Goal: Task Accomplishment & Management: Use online tool/utility

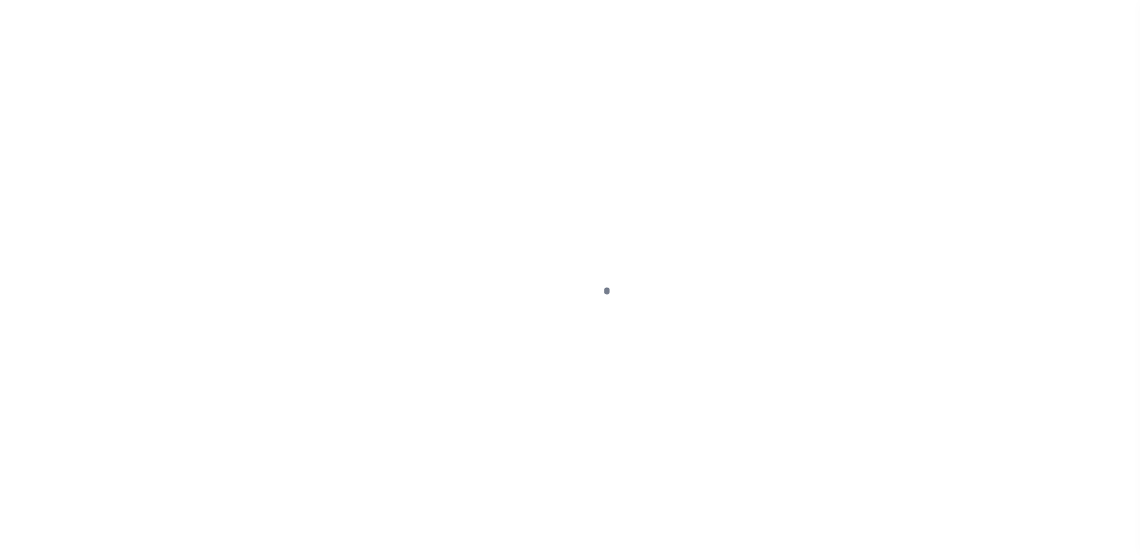
scroll to position [180, 0]
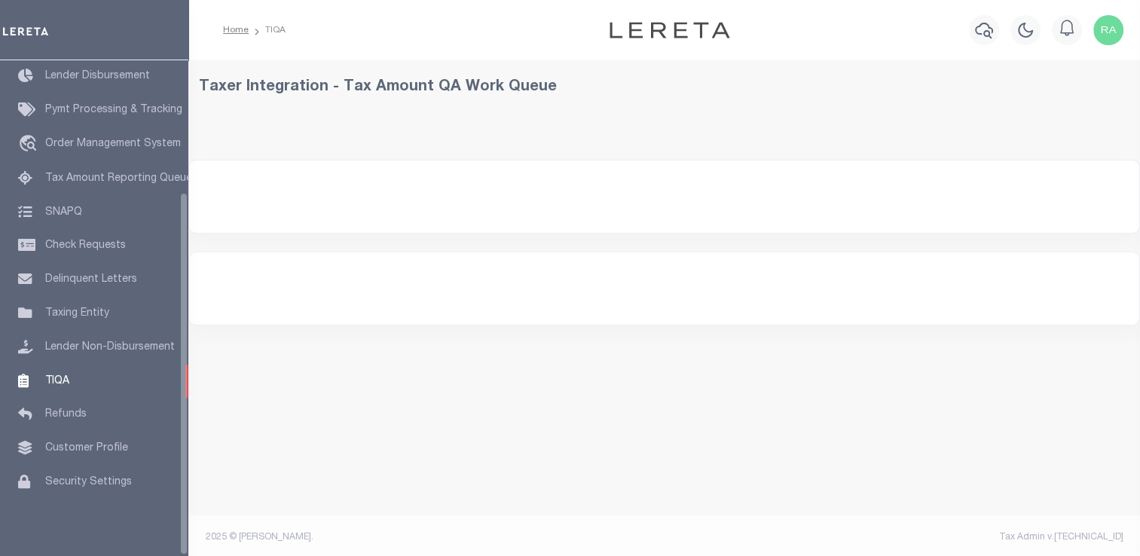
select select "200"
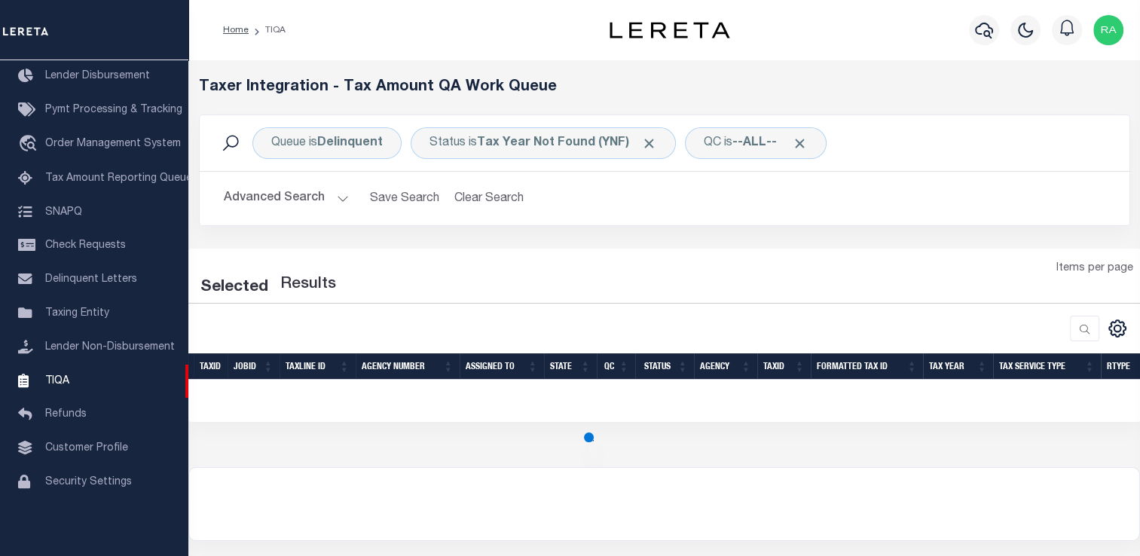
select select "200"
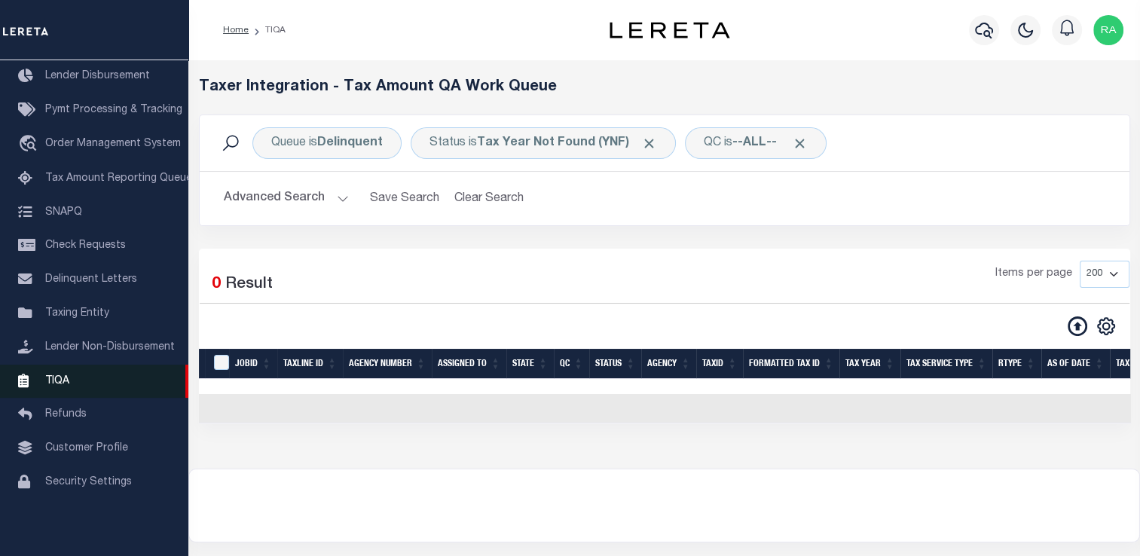
click at [116, 374] on link "TIQA" at bounding box center [94, 382] width 188 height 34
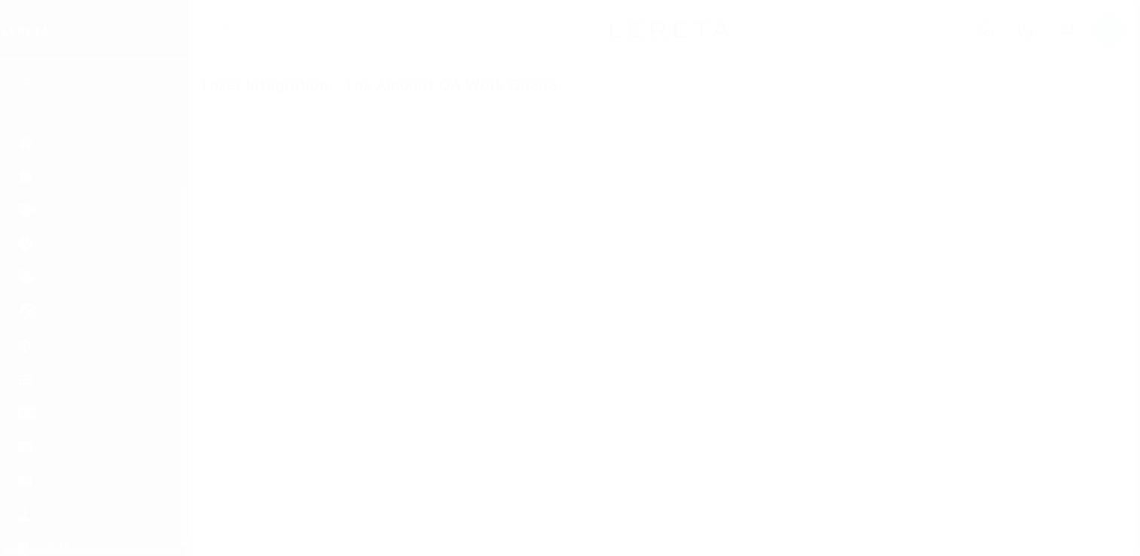
scroll to position [180, 0]
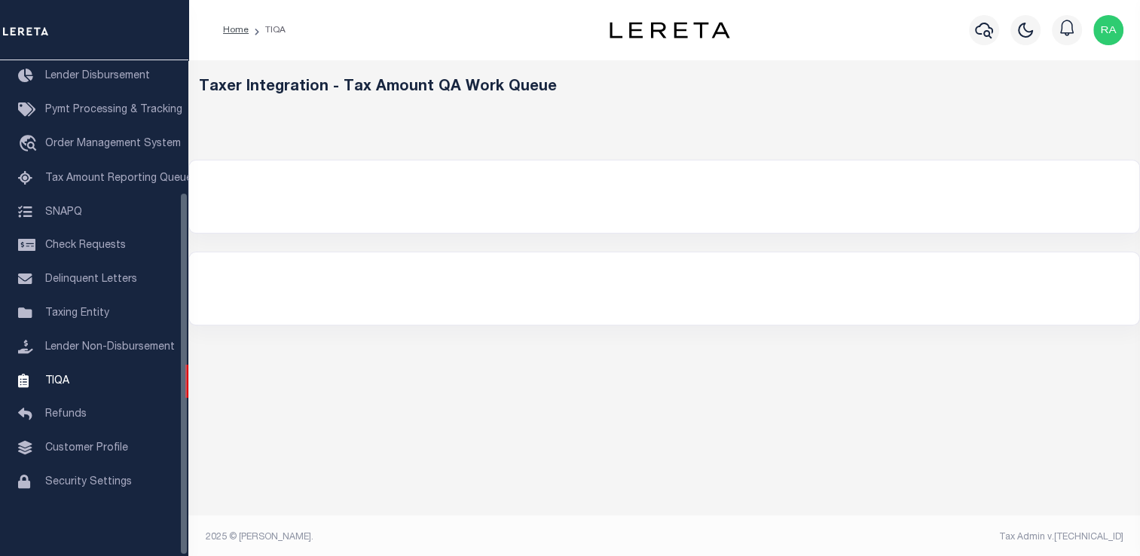
select select "200"
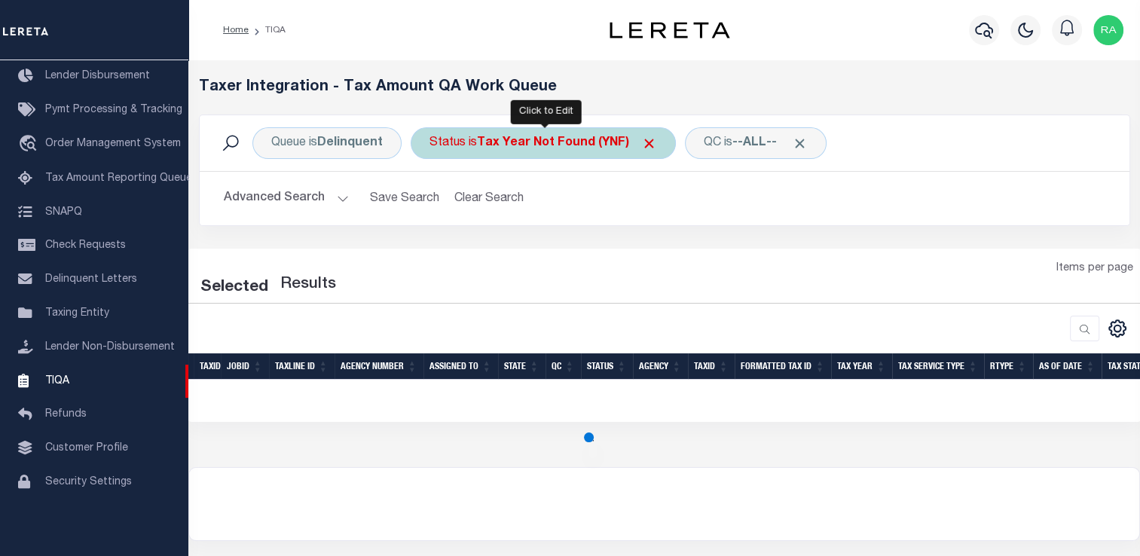
click at [529, 139] on b "Tax Year Not Found (YNF)" at bounding box center [567, 143] width 180 height 12
select select "YNF"
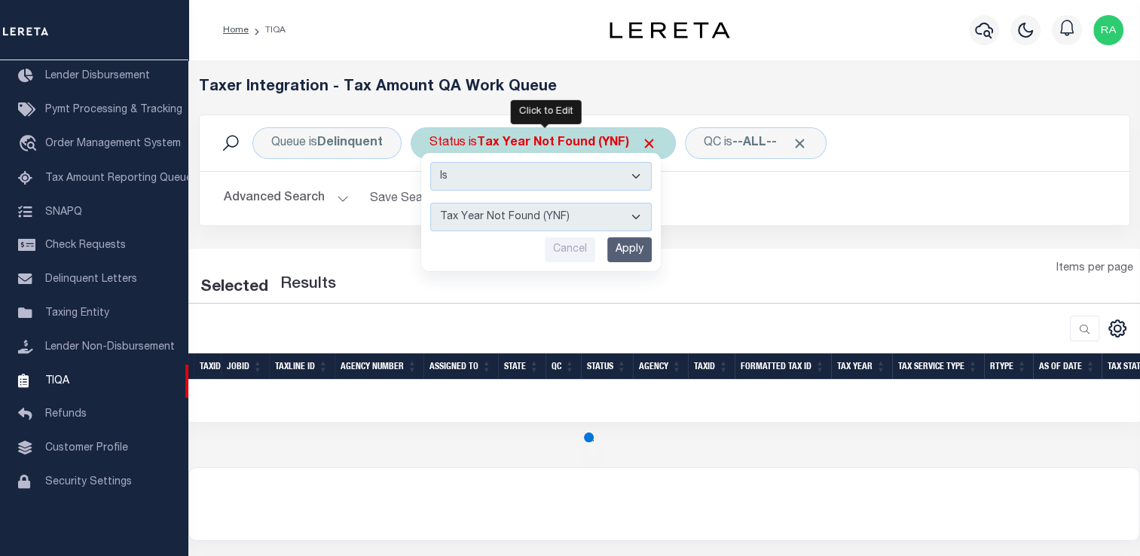
select select "200"
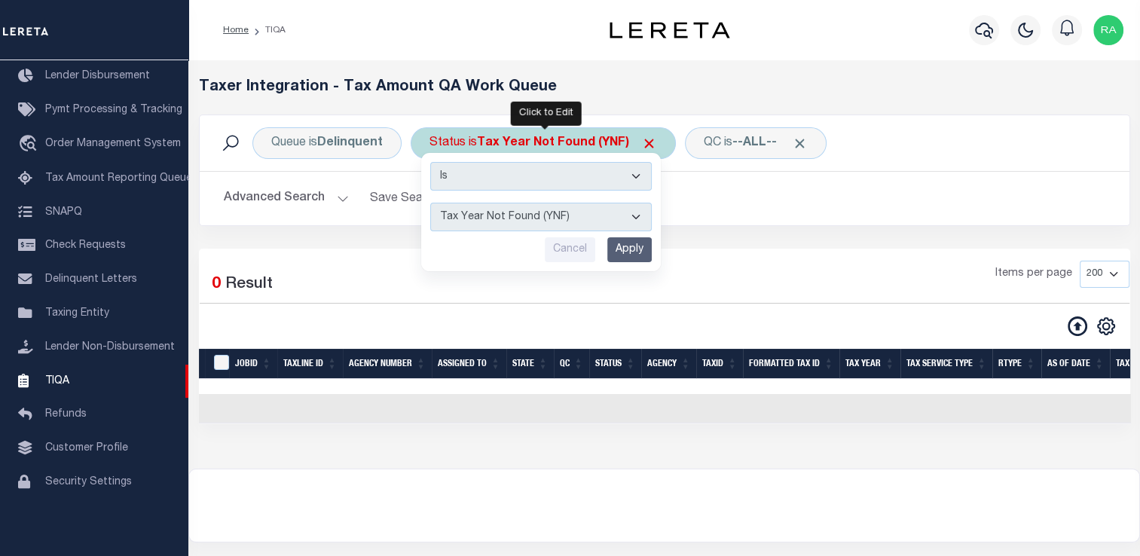
click at [525, 218] on select "AI - Bot Exception (ERR) AI - Bot Running (PLA) AI - Failed QA (FQA) AI - Prep …" at bounding box center [540, 217] width 221 height 29
select select "MZT"
click at [430, 203] on select "AI - Bot Exception (ERR) AI - Bot Running (PLA) AI - Failed QA (FQA) AI - Prep …" at bounding box center [540, 217] width 221 height 29
click at [636, 246] on input "Apply" at bounding box center [629, 249] width 44 height 25
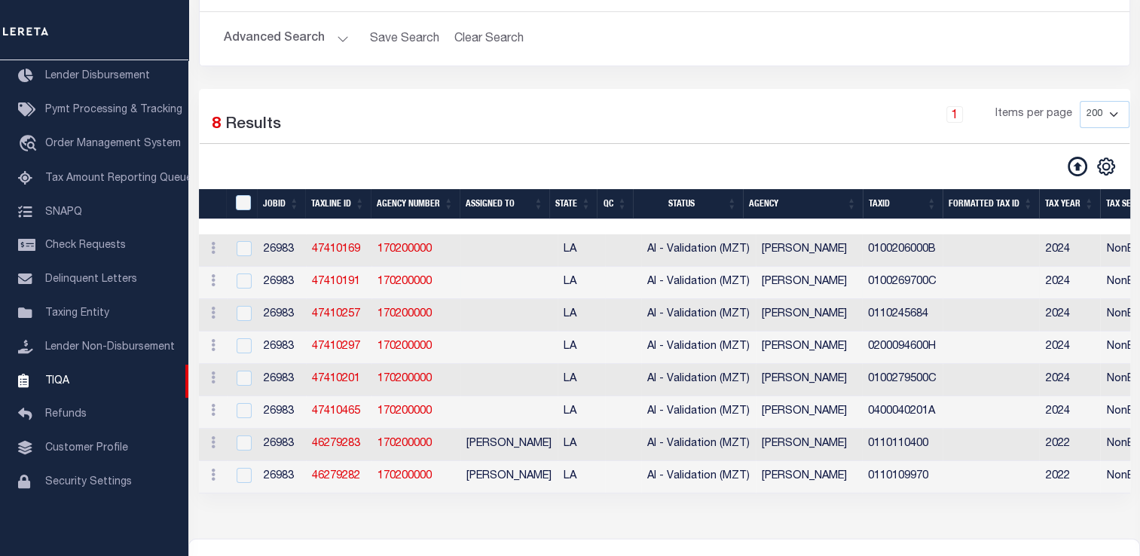
scroll to position [160, 0]
click at [307, 32] on button "Advanced Search" at bounding box center [286, 38] width 125 height 29
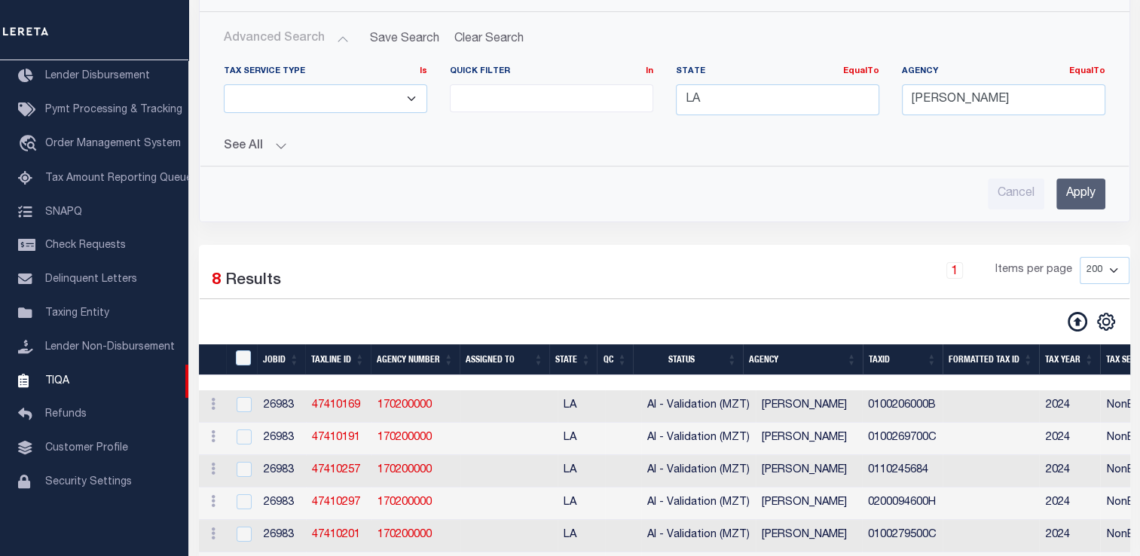
click at [392, 195] on div "Cancel Apply" at bounding box center [664, 193] width 881 height 31
click at [1015, 203] on input "Cancel" at bounding box center [1015, 193] width 56 height 31
checkbox input "true"
select select
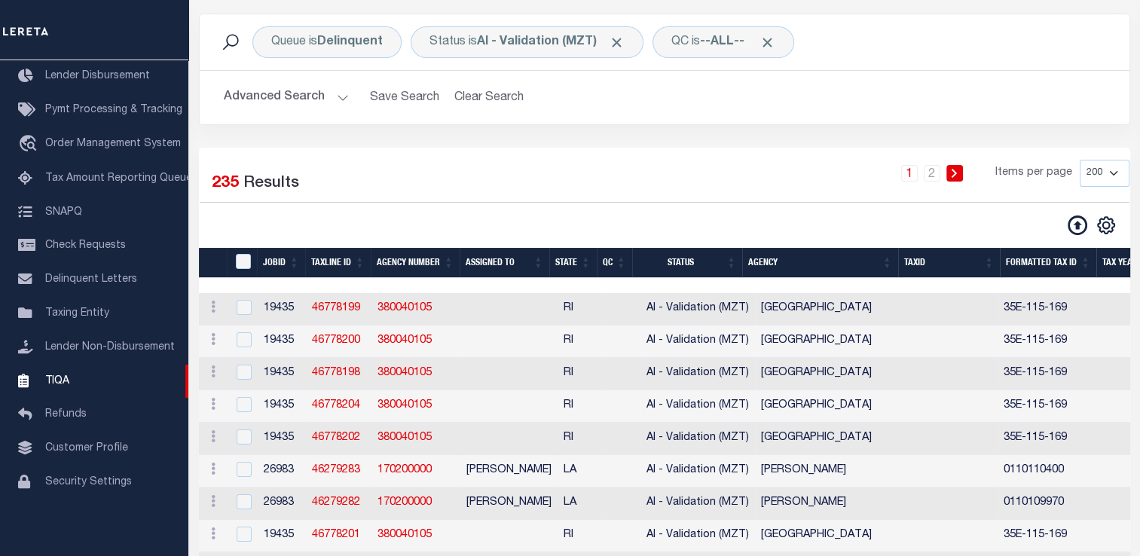
scroll to position [0, 0]
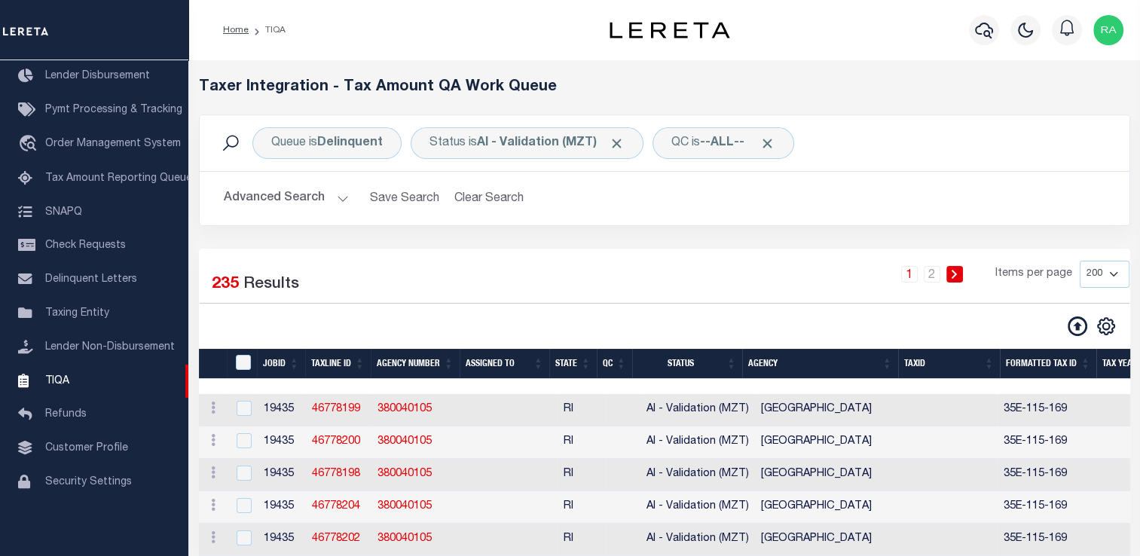
click at [313, 200] on button "Advanced Search" at bounding box center [286, 198] width 125 height 29
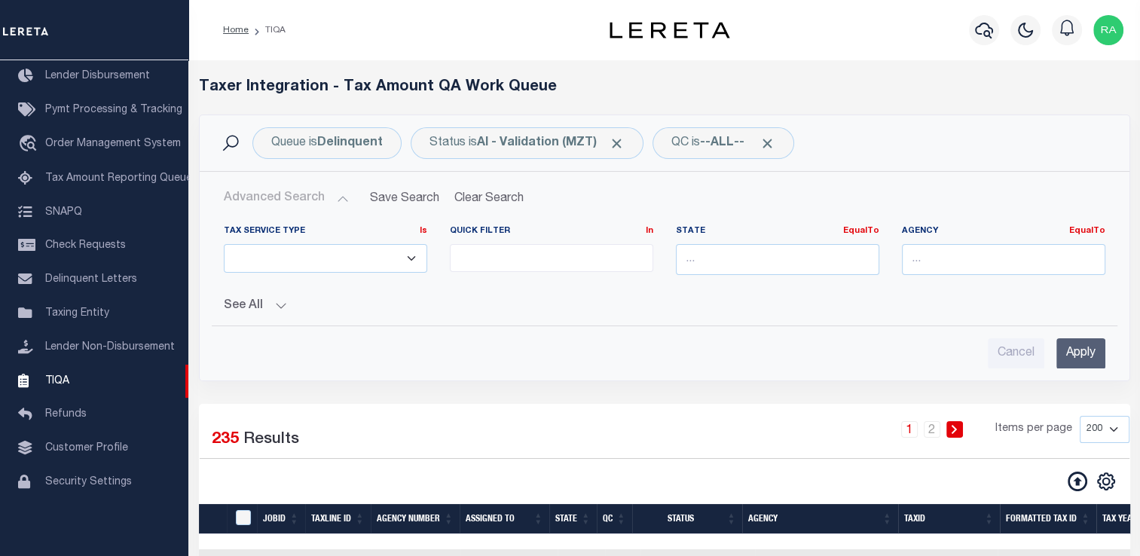
click at [951, 243] on div "Agency EqualTo Equals" at bounding box center [1003, 250] width 203 height 50
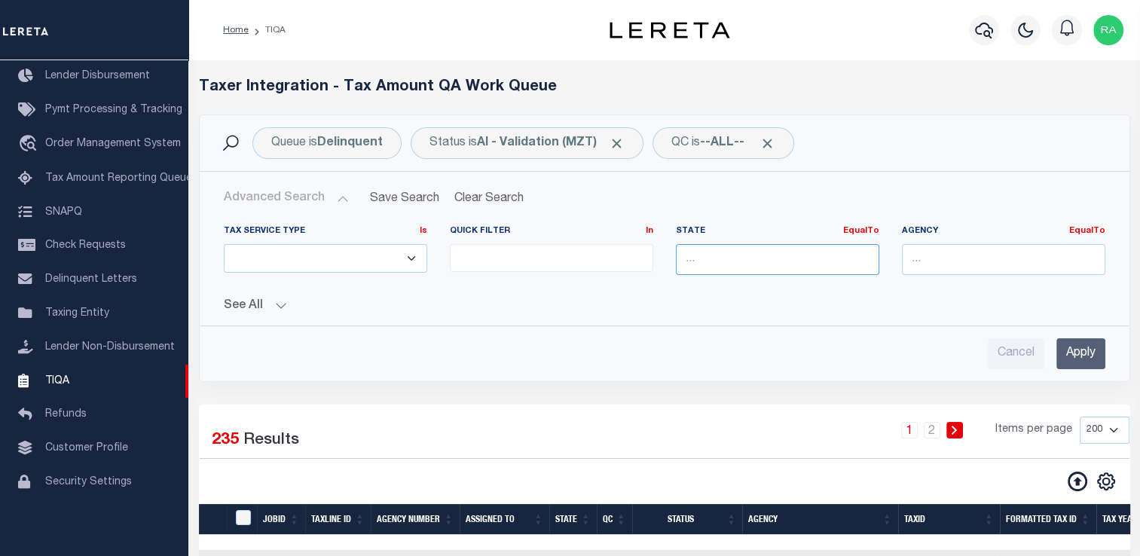
click at [693, 256] on input "text" at bounding box center [777, 259] width 203 height 31
click at [700, 279] on div "LA" at bounding box center [777, 287] width 202 height 24
type input "LA"
click at [998, 258] on input "text" at bounding box center [1003, 259] width 203 height 31
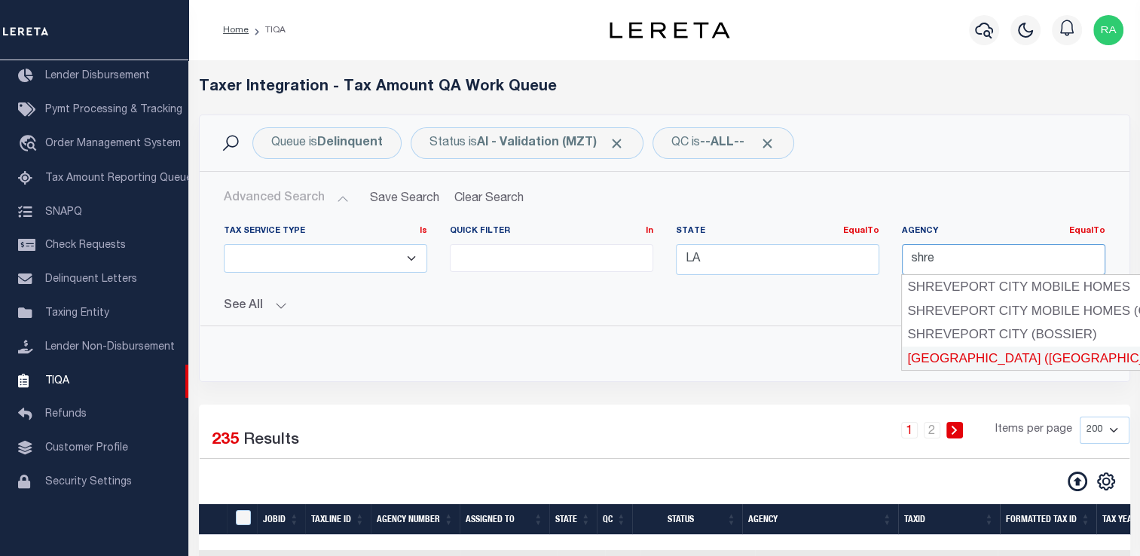
click at [1024, 360] on div "[GEOGRAPHIC_DATA] ([GEOGRAPHIC_DATA])" at bounding box center [1052, 358] width 300 height 24
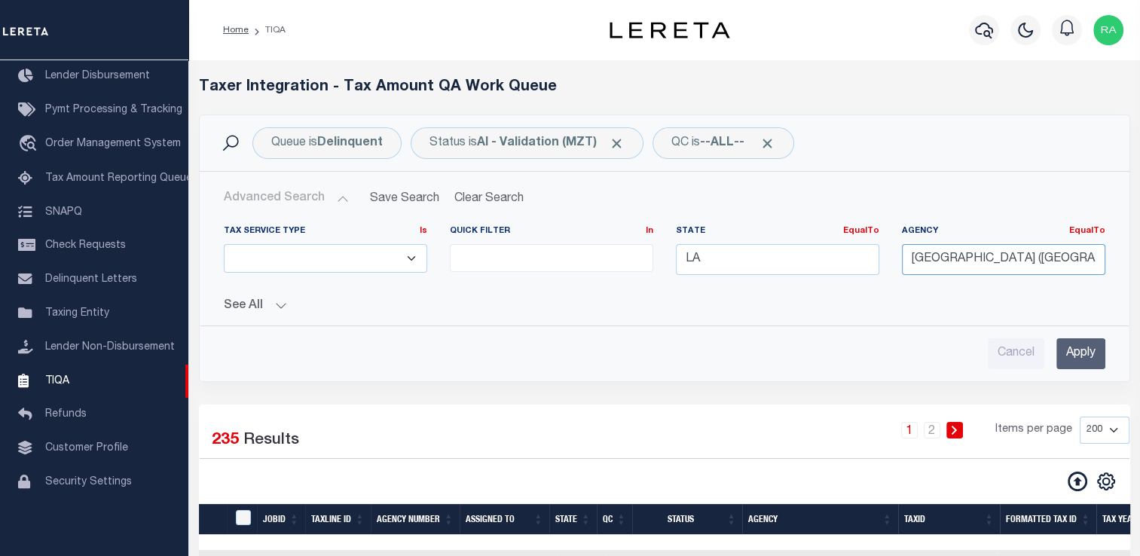
type input "[GEOGRAPHIC_DATA] ([GEOGRAPHIC_DATA])"
click at [1090, 351] on input "Apply" at bounding box center [1080, 353] width 49 height 31
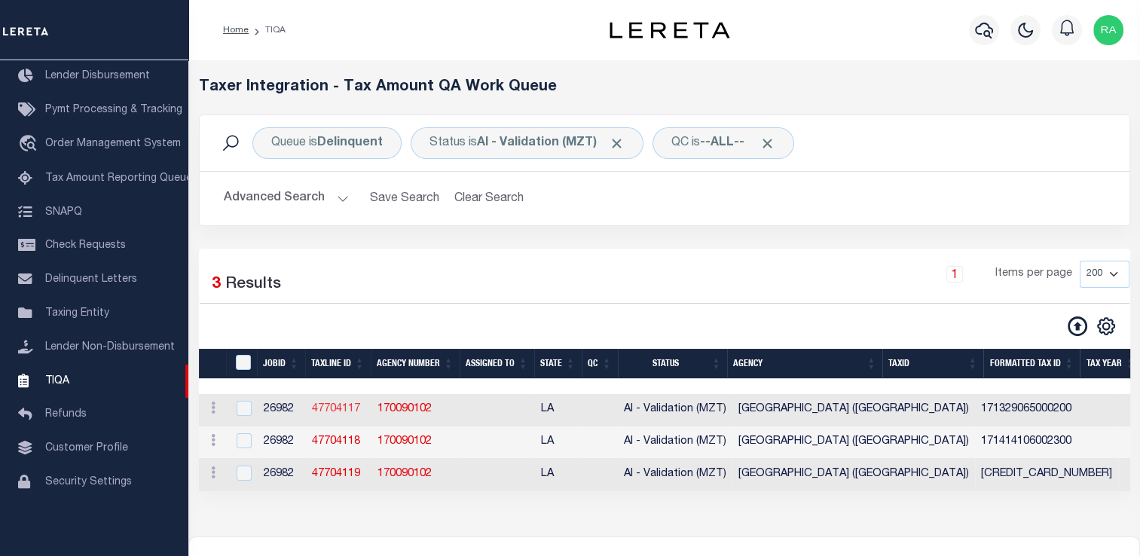
click at [333, 410] on link "47704117" at bounding box center [336, 409] width 48 height 11
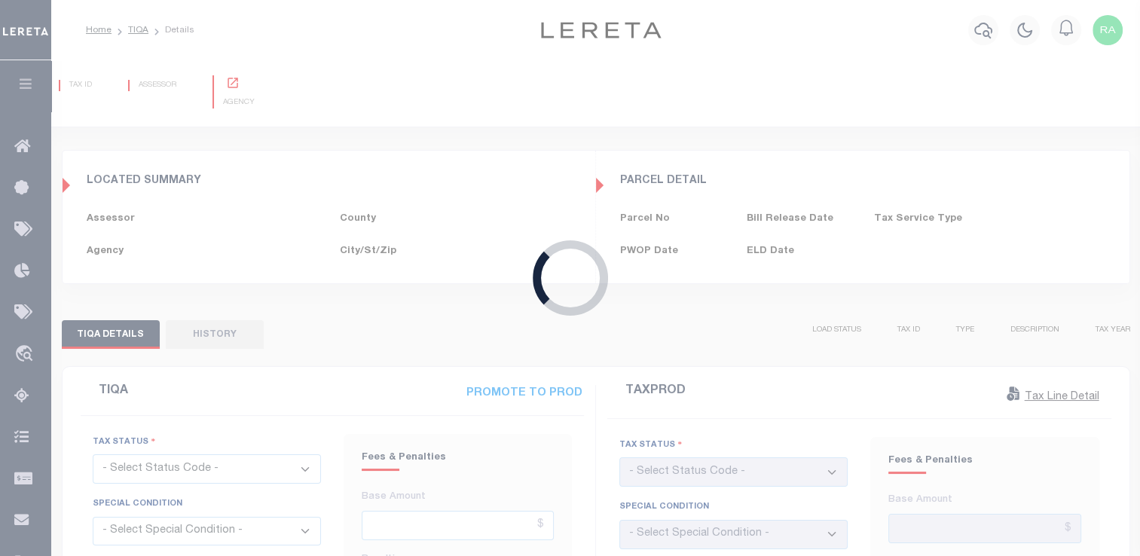
type input "[DATE]"
checkbox input "false"
type input "$0"
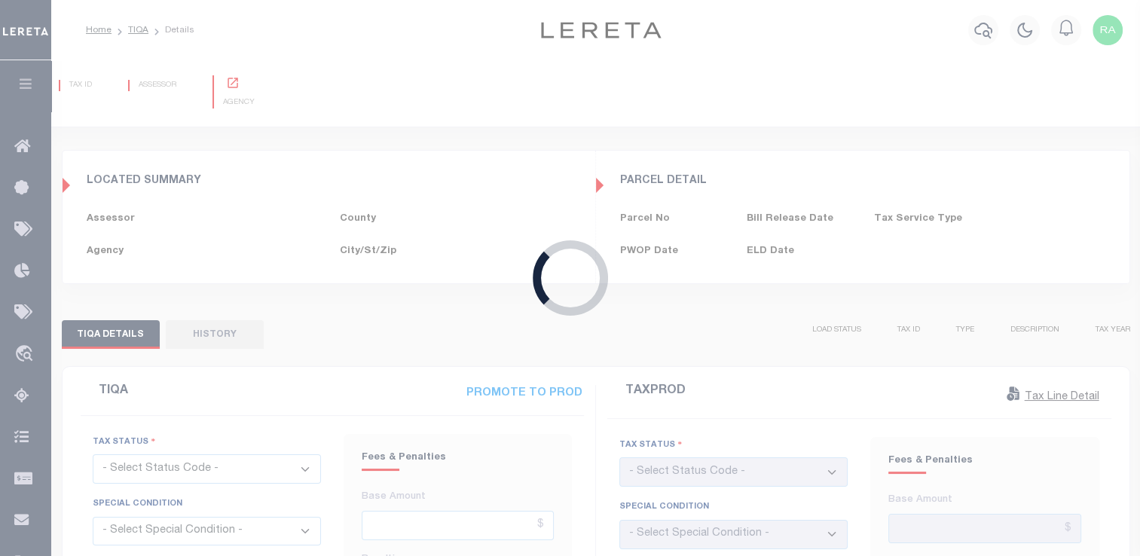
type input "[DATE]"
checkbox input "false"
select select "PYD"
select select "OP2"
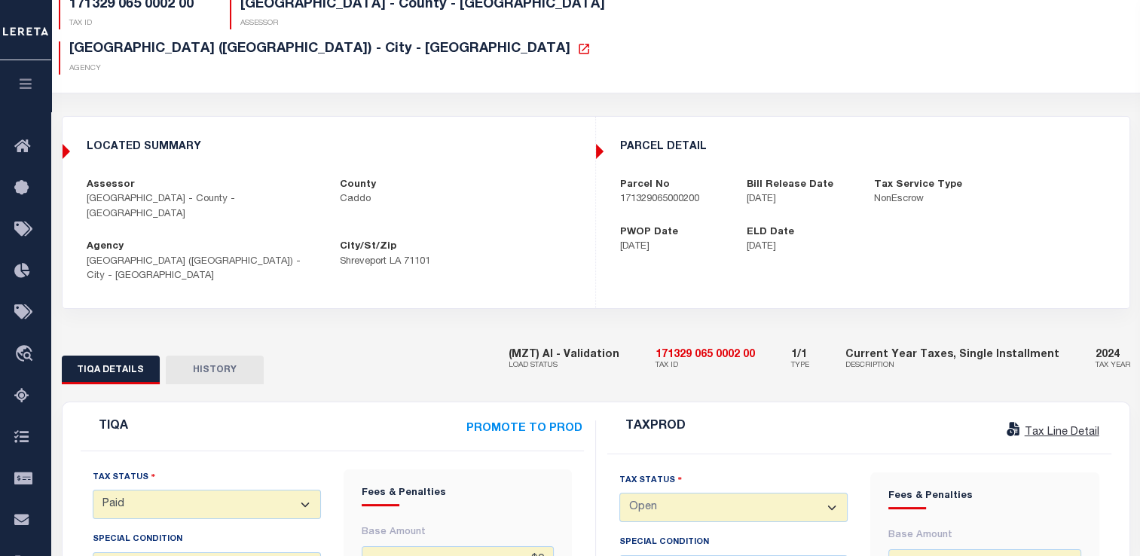
scroll to position [81, 0]
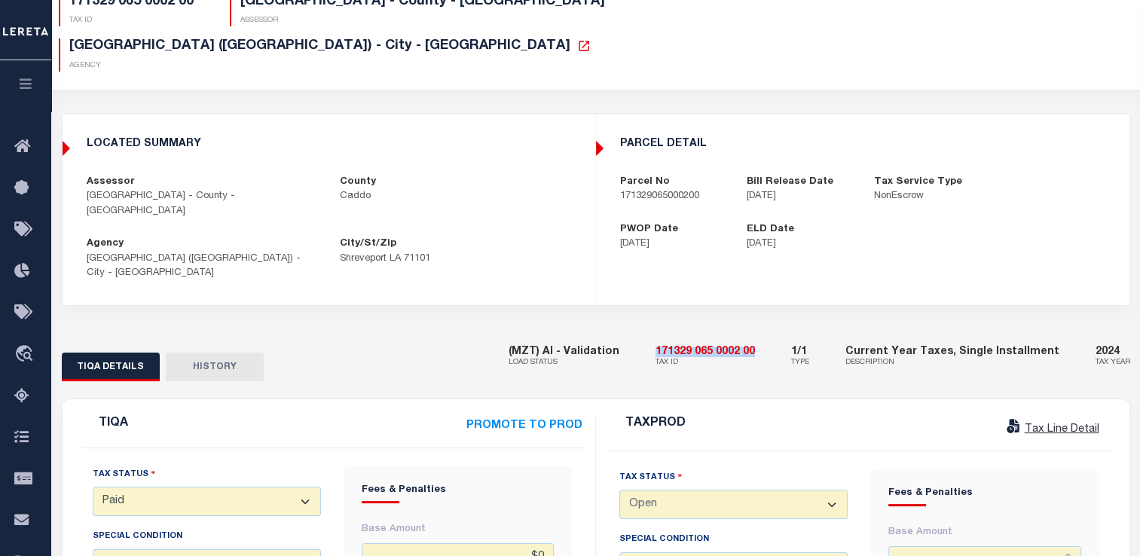
drag, startPoint x: 670, startPoint y: 282, endPoint x: 786, endPoint y: 282, distance: 116.0
click at [786, 334] on div "(MZT) AI - Validation LOAD STATUS 171329 065 0002 00 TAX ID 1/1 TYPE Current Ye…" at bounding box center [818, 357] width 621 height 46
copy h5 "171329 065 0002 00"
click at [669, 334] on div "(MZT) AI - Validation LOAD STATUS 171329 065 0002 00 TAX ID 1/1 TYPE Current Ye…" at bounding box center [818, 357] width 621 height 46
drag, startPoint x: 669, startPoint y: 278, endPoint x: 774, endPoint y: 279, distance: 105.4
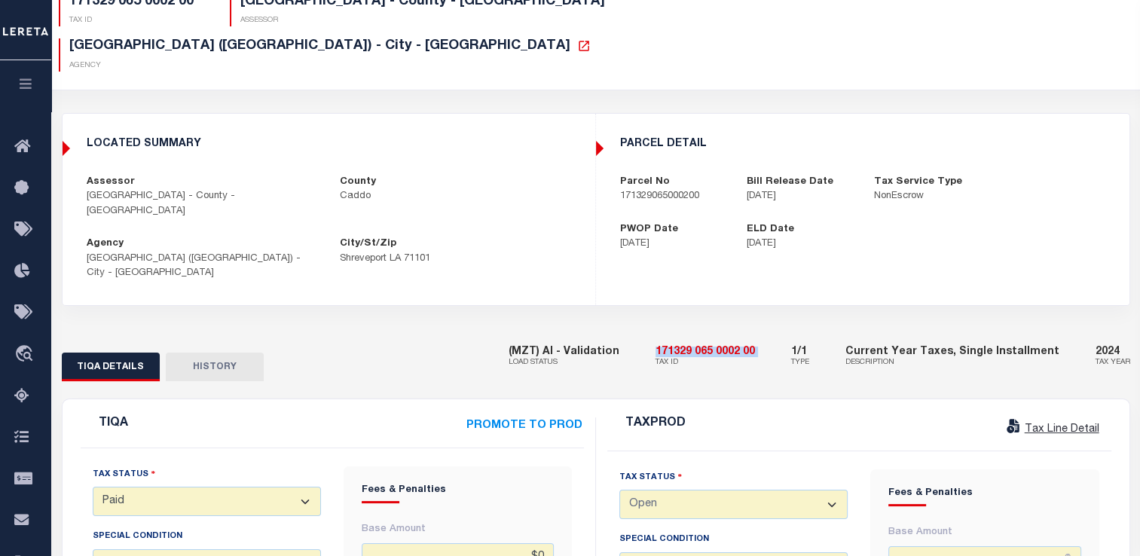
click at [774, 334] on div "(MZT) AI - Validation LOAD STATUS 171329 065 0002 00 TAX ID 1/1 TYPE Current Ye…" at bounding box center [818, 357] width 621 height 46
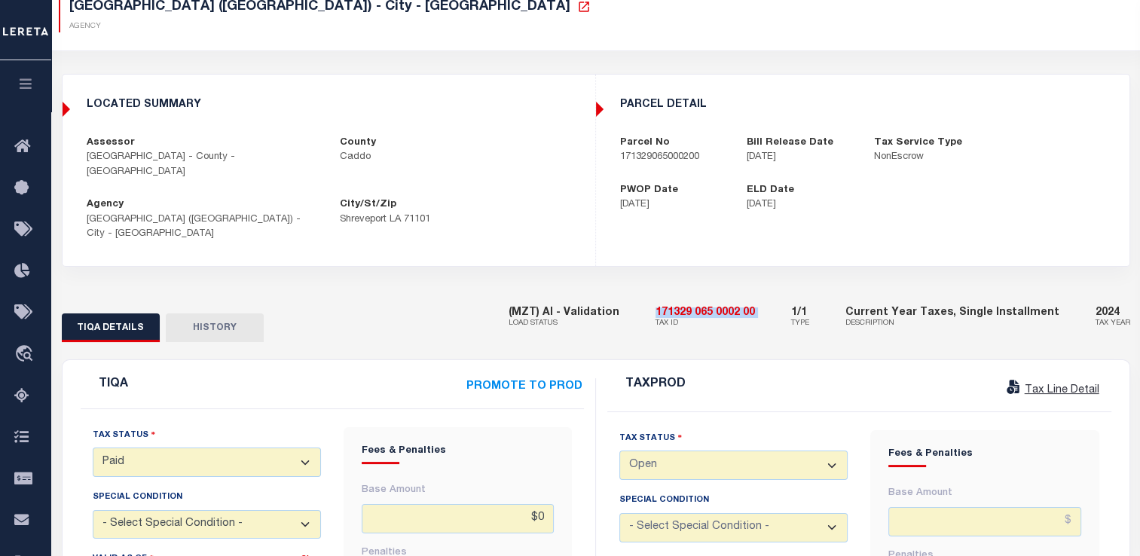
scroll to position [121, 0]
drag, startPoint x: 606, startPoint y: 113, endPoint x: 714, endPoint y: 121, distance: 108.7
click at [714, 121] on div "parcel detail Parcel No 171329065000200 Bill Release Date [DATE] Tax Service Ty…" at bounding box center [862, 156] width 532 height 138
copy p "171329065000200"
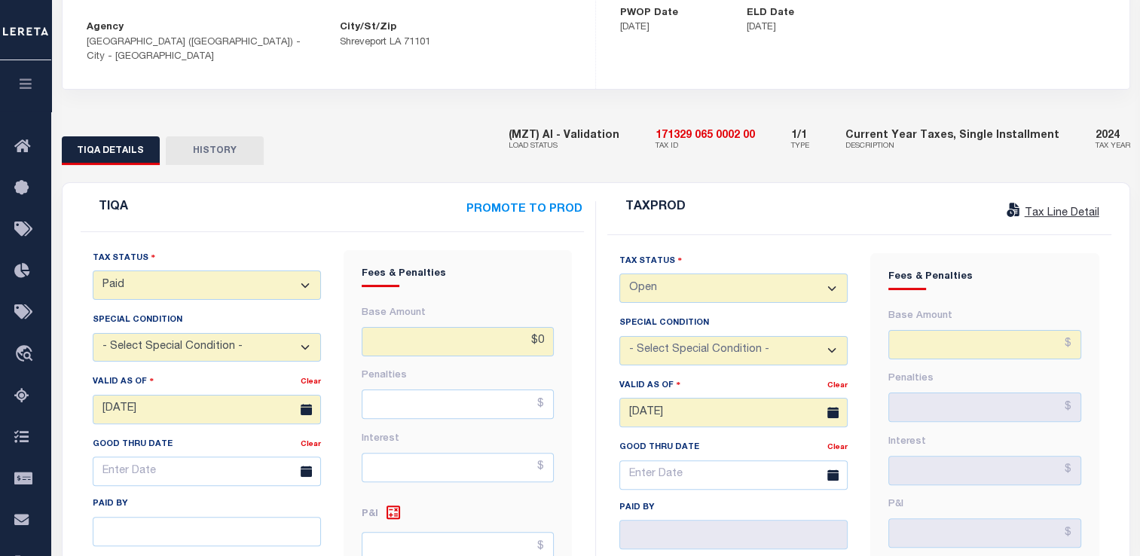
scroll to position [298, 0]
click at [185, 270] on select "- Select Status Code - Open Due/Unpaid Paid Incomplete No Tax Due Internal Refu…" at bounding box center [207, 284] width 228 height 29
select select "NTX"
click at [93, 270] on select "- Select Status Code - Open Due/Unpaid Paid Incomplete No Tax Due Internal Refu…" at bounding box center [207, 284] width 228 height 29
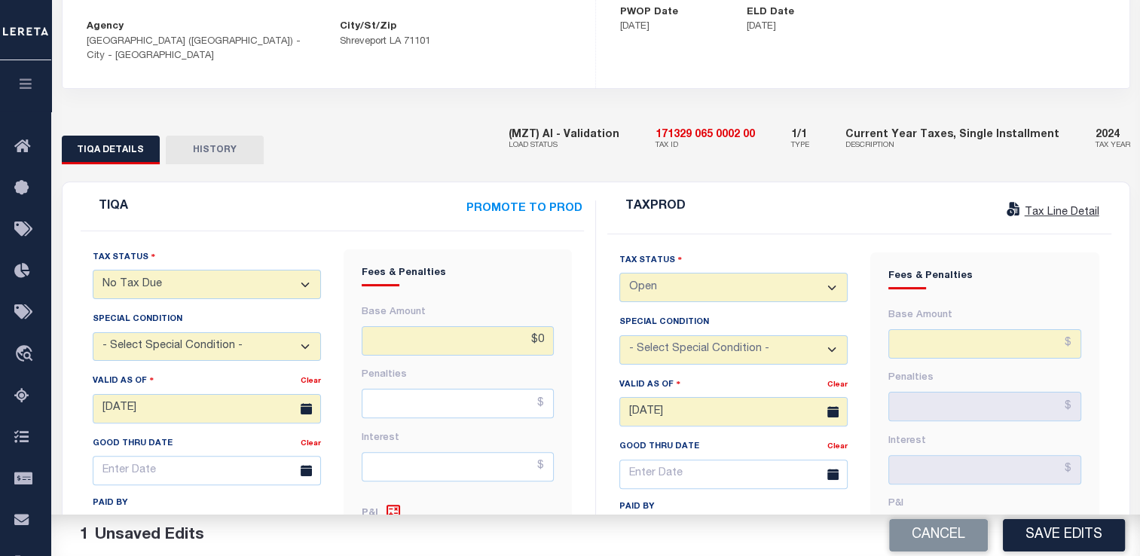
click at [157, 332] on select "- Select Special Condition - -- Select Special Condition -- 3RD PARTY TAX LIEN …" at bounding box center [207, 346] width 228 height 29
select select "5"
click at [93, 332] on select "- Select Special Condition - -- Select Special Condition -- 3RD PARTY TAX LIEN …" at bounding box center [207, 346] width 228 height 29
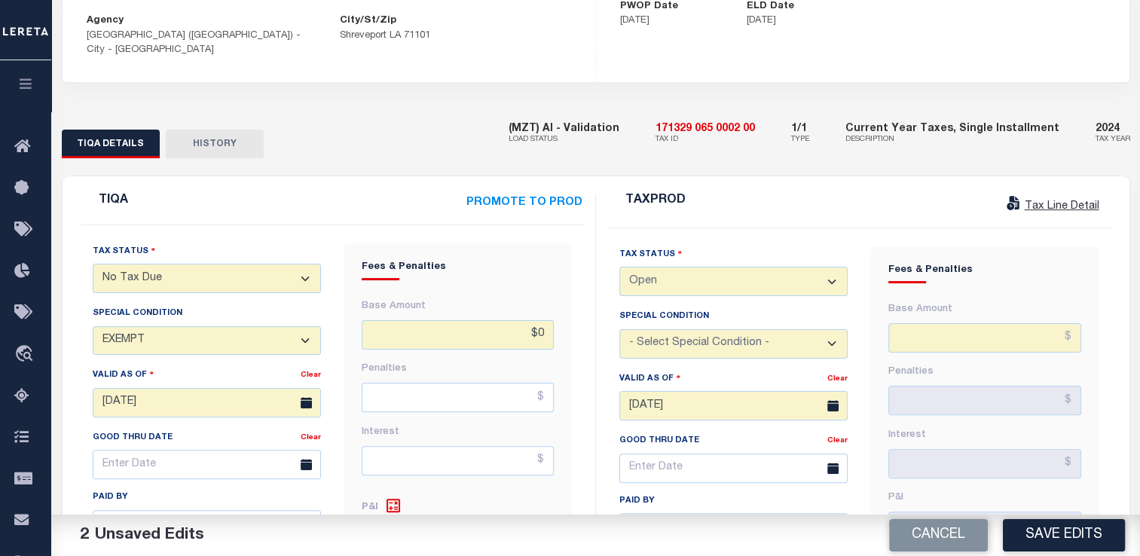
scroll to position [304, 0]
click at [1042, 531] on button "Save Edits" at bounding box center [1063, 535] width 122 height 32
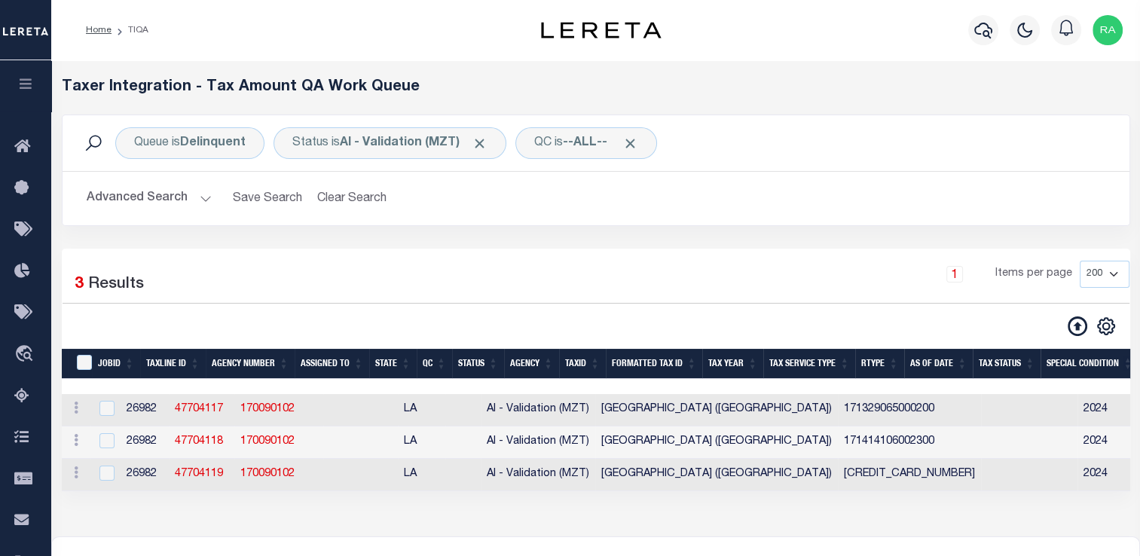
select select "200"
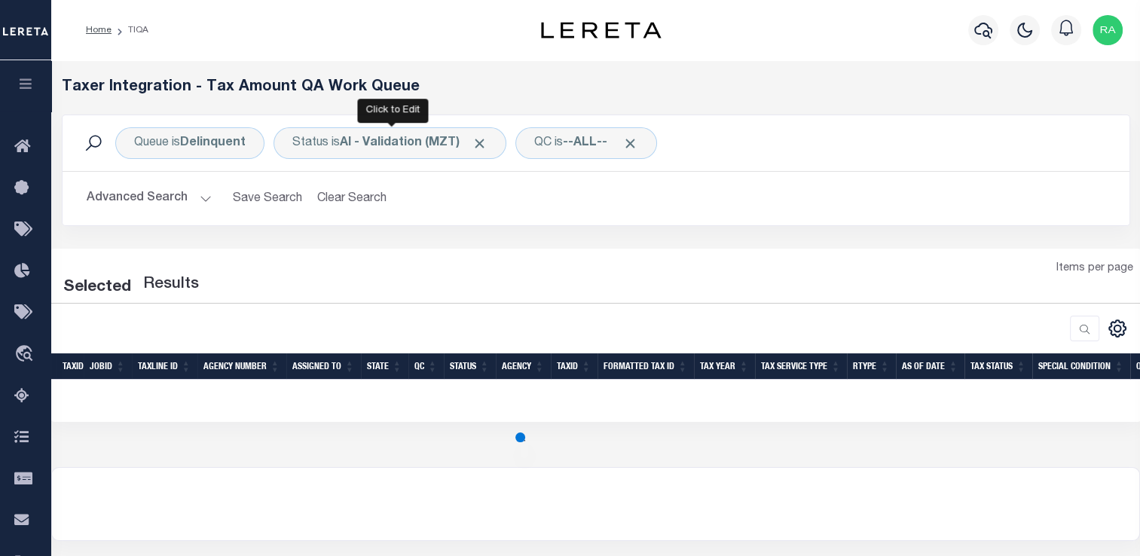
select select "200"
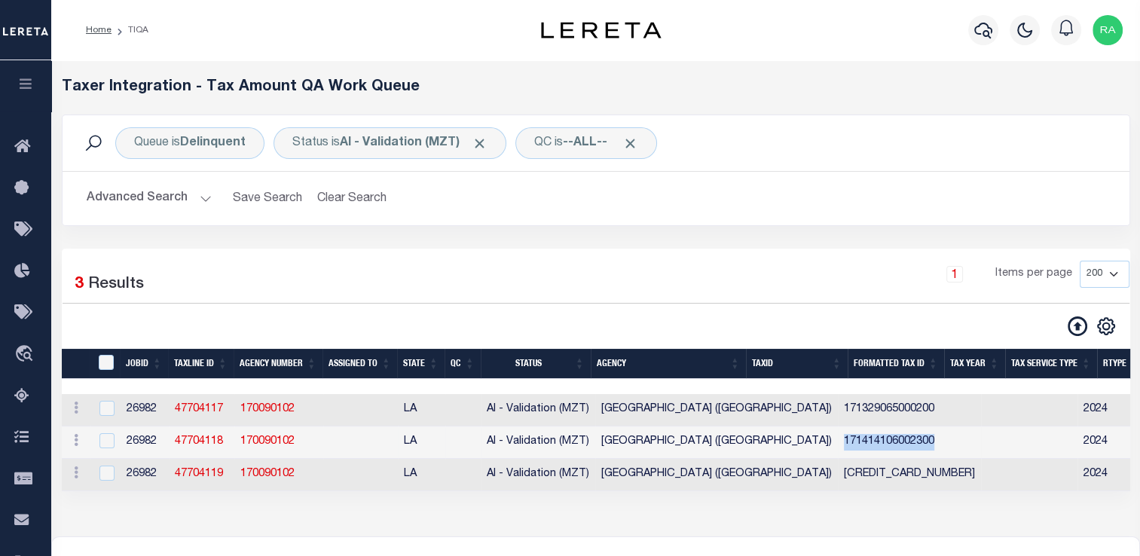
drag, startPoint x: 758, startPoint y: 443, endPoint x: 881, endPoint y: 437, distance: 122.9
copy td "171414106002300"
click at [207, 441] on link "47704118" at bounding box center [199, 441] width 48 height 11
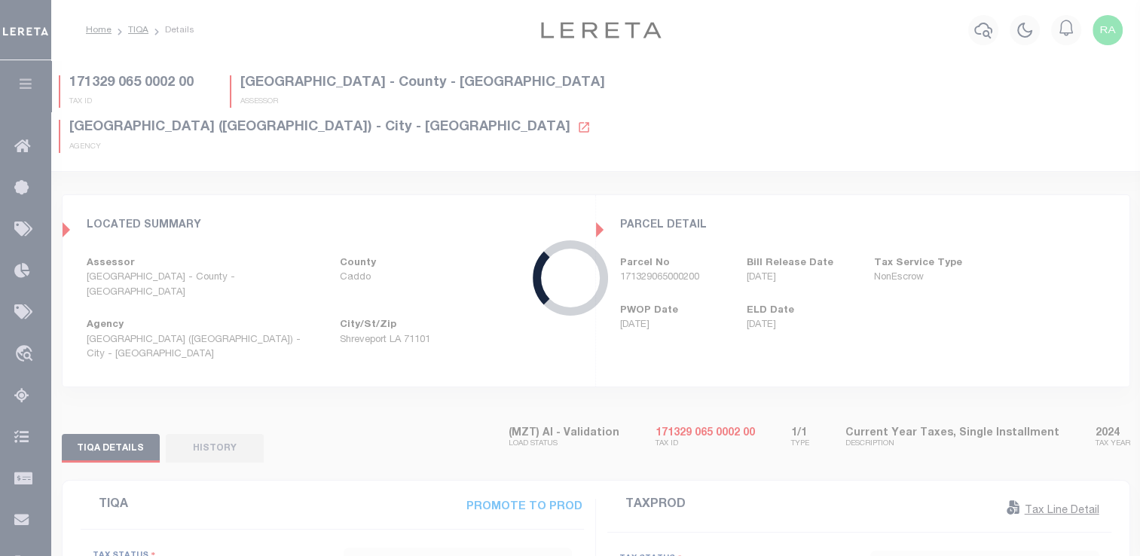
select select
type input "$0"
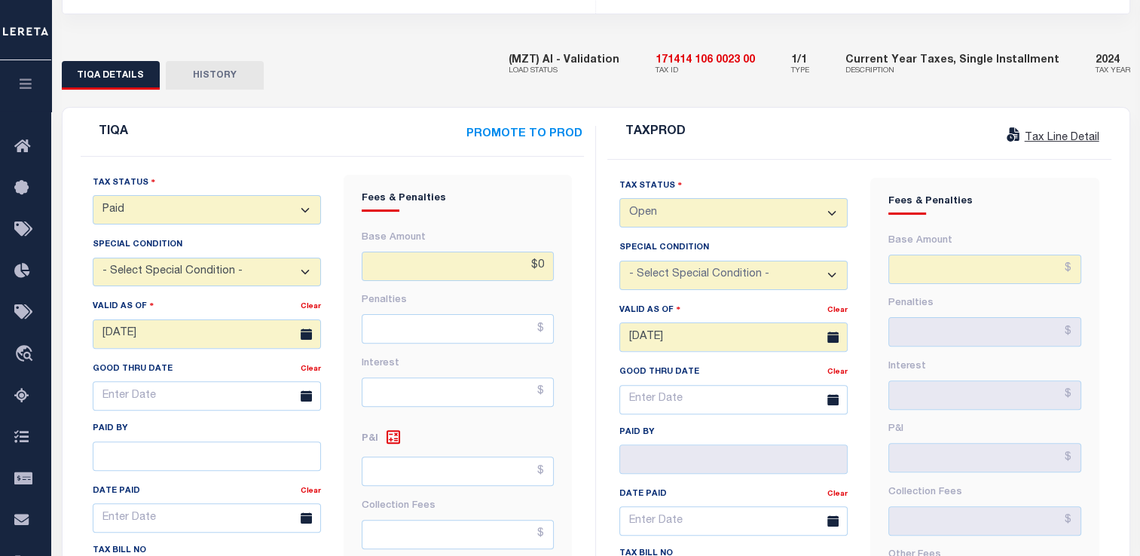
scroll to position [374, 0]
click at [124, 194] on select "- Select Status Code - Open Due/Unpaid Paid Incomplete No Tax Due Internal Refu…" at bounding box center [207, 208] width 228 height 29
select select "NTX"
click at [93, 194] on select "- Select Status Code - Open Due/Unpaid Paid Incomplete No Tax Due Internal Refu…" at bounding box center [207, 208] width 228 height 29
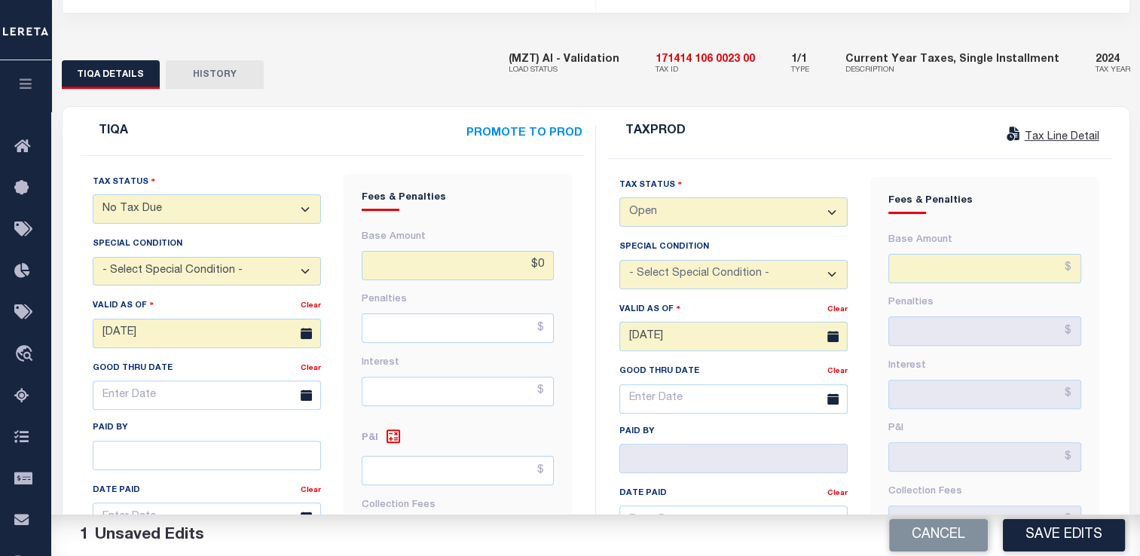
click at [154, 257] on select "- Select Special Condition - -- Select Special Condition -- 3RD PARTY TAX LIEN …" at bounding box center [207, 271] width 228 height 29
select select "5"
click at [93, 257] on select "- Select Special Condition - -- Select Special Condition -- 3RD PARTY TAX LIEN …" at bounding box center [207, 271] width 228 height 29
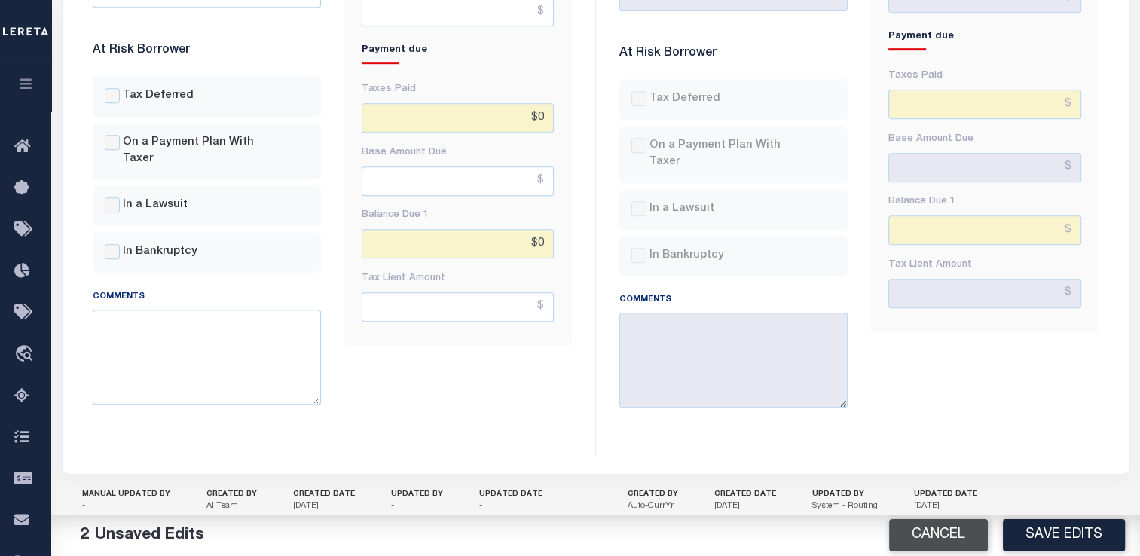
scroll to position [960, 0]
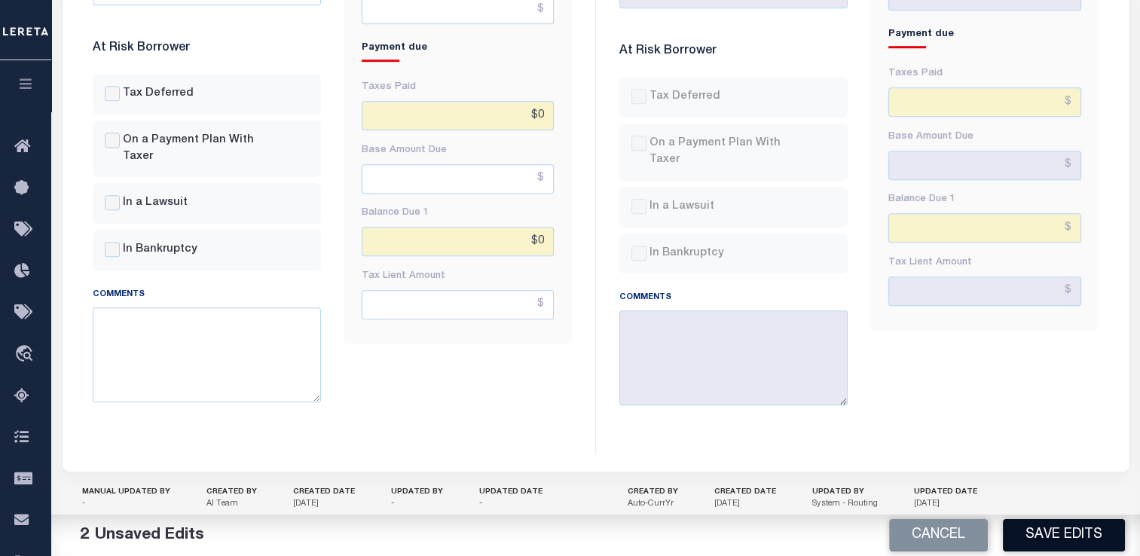
click at [1022, 530] on button "Save Edits" at bounding box center [1063, 535] width 122 height 32
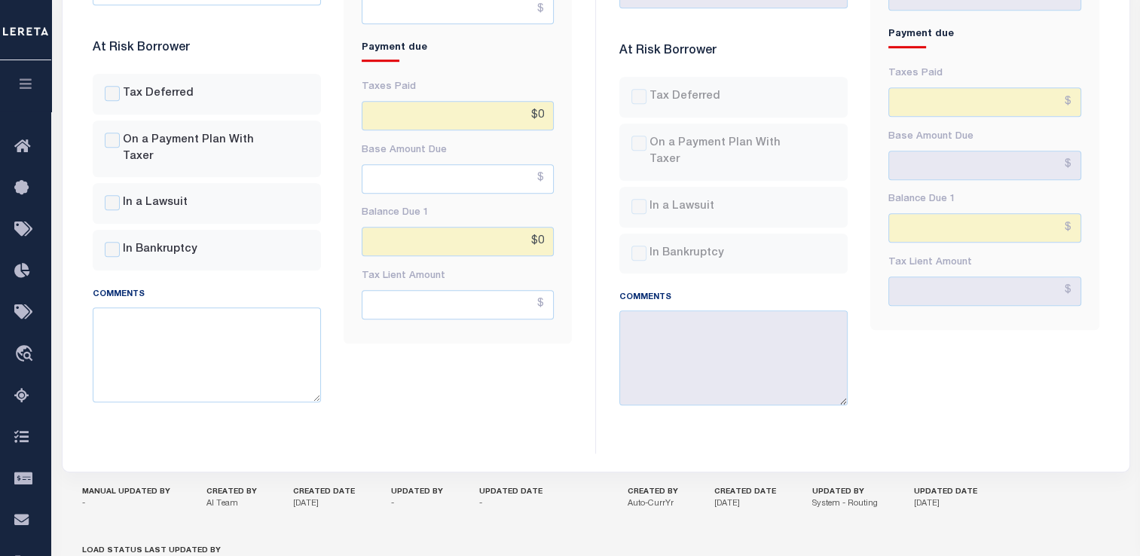
scroll to position [142, 0]
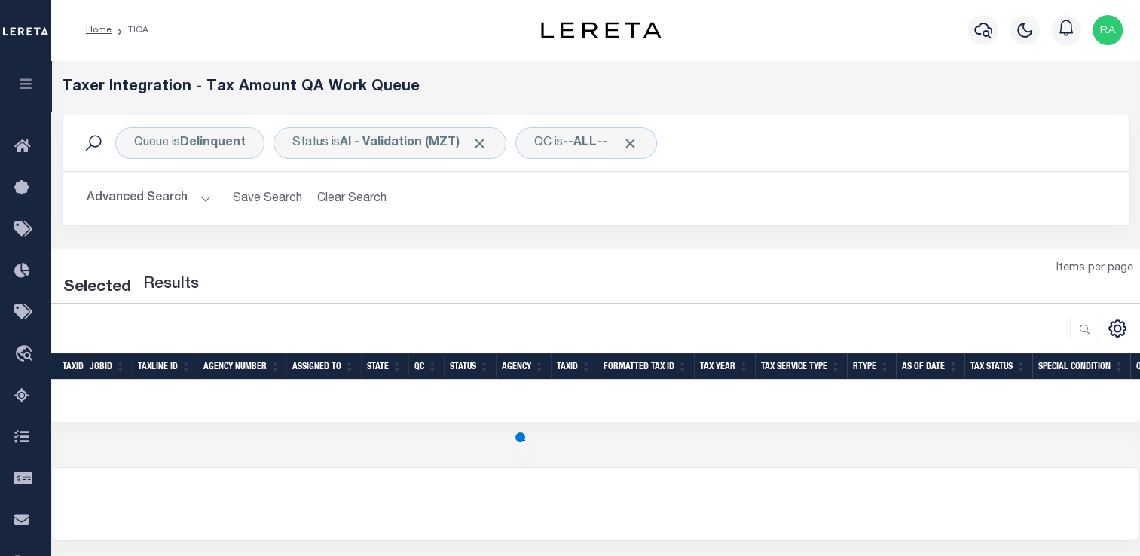
select select "200"
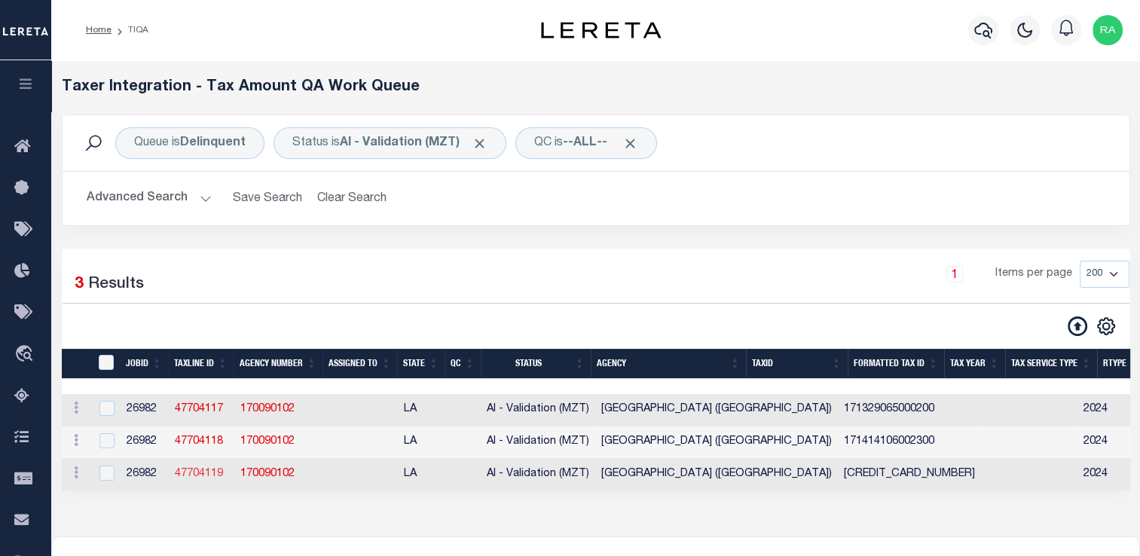
click at [198, 472] on link "47704119" at bounding box center [199, 473] width 48 height 11
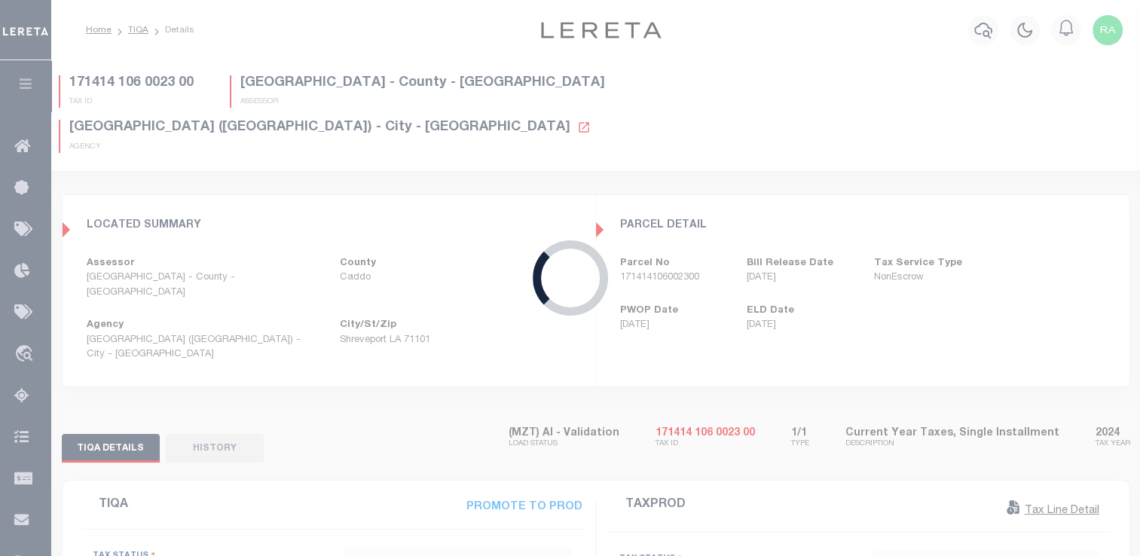
select select
type input "$0"
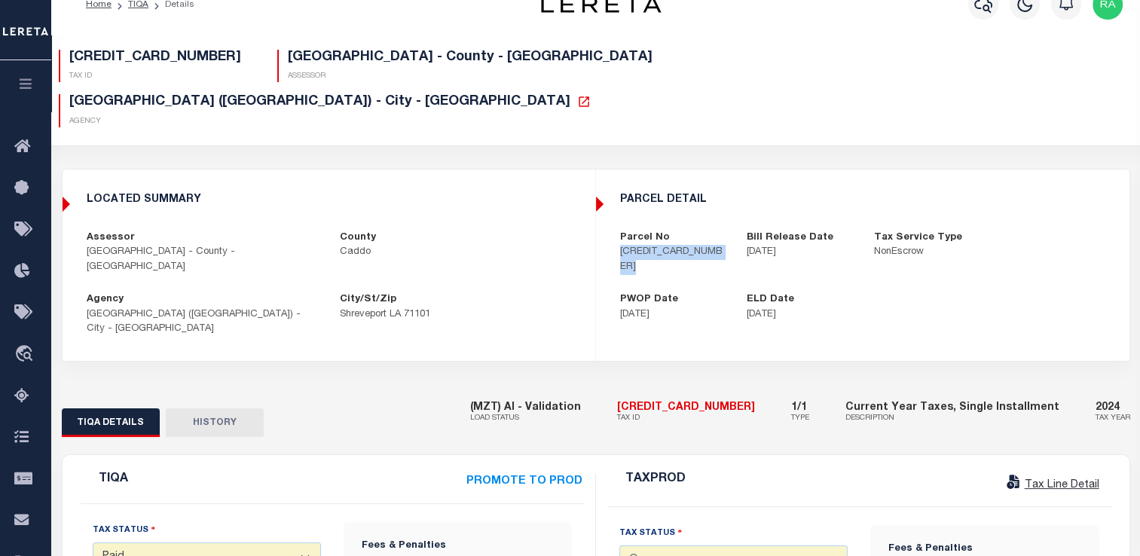
drag, startPoint x: 609, startPoint y: 217, endPoint x: 734, endPoint y: 200, distance: 127.0
click at [734, 200] on div "parcel detail Parcel No [CREDIT_CARD_NUMBER] Bill Release Date [DATE] Tax Servi…" at bounding box center [862, 258] width 532 height 152
copy div "[CREDIT_CARD_NUMBER]"
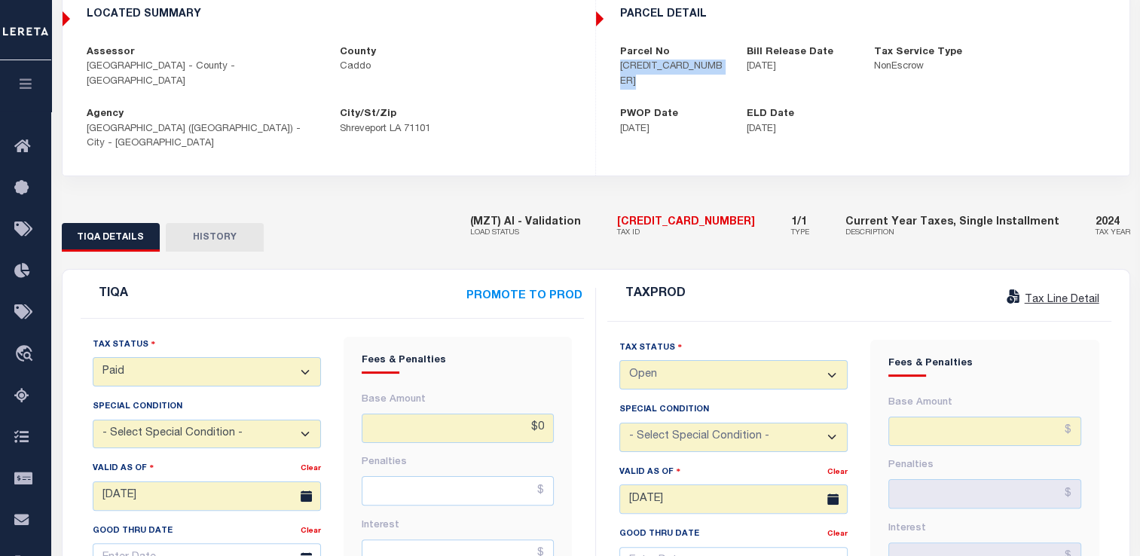
scroll to position [212, 0]
click at [145, 355] on select "- Select Status Code - Open Due/Unpaid Paid Incomplete No Tax Due Internal Refu…" at bounding box center [207, 369] width 228 height 29
select select "NTX"
click at [93, 355] on select "- Select Status Code - Open Due/Unpaid Paid Incomplete No Tax Due Internal Refu…" at bounding box center [207, 369] width 228 height 29
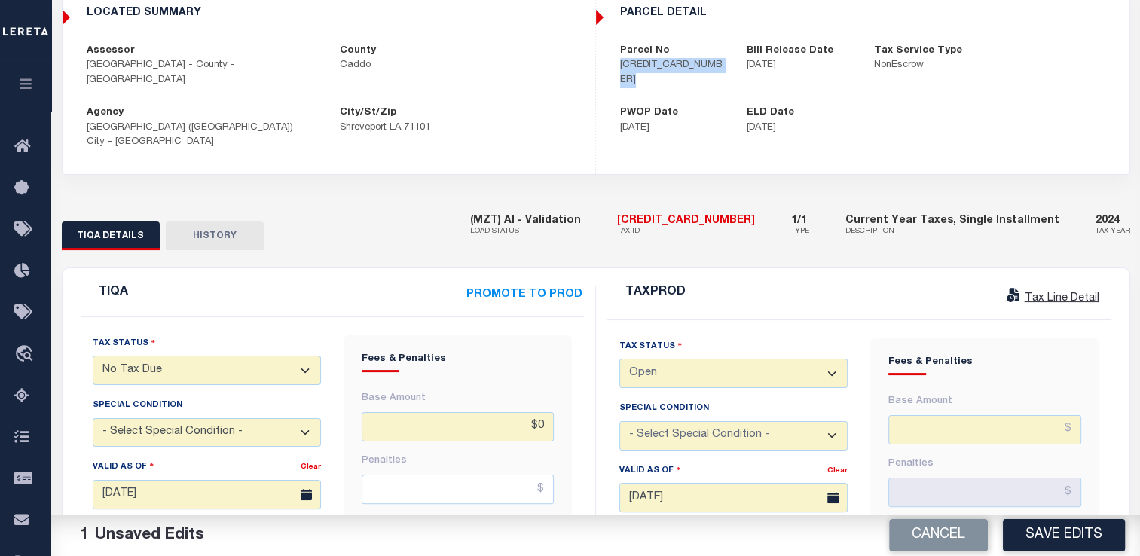
click at [151, 418] on select "- Select Special Condition - -- Select Special Condition -- 3RD PARTY TAX LIEN …" at bounding box center [207, 432] width 228 height 29
select select "5"
click at [93, 418] on select "- Select Special Condition - -- Select Special Condition -- 3RD PARTY TAX LIEN …" at bounding box center [207, 432] width 228 height 29
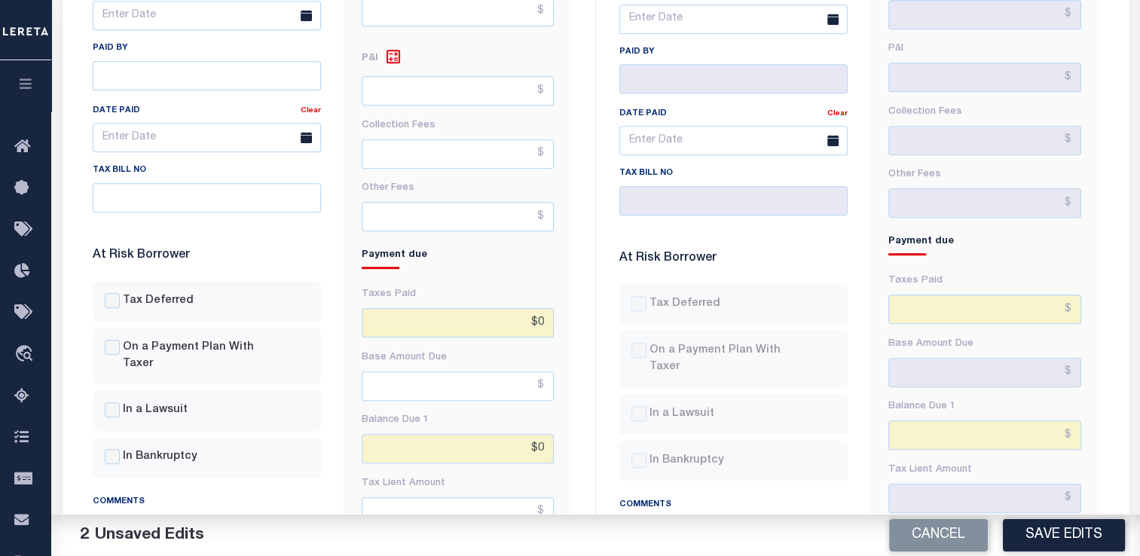
scroll to position [771, 0]
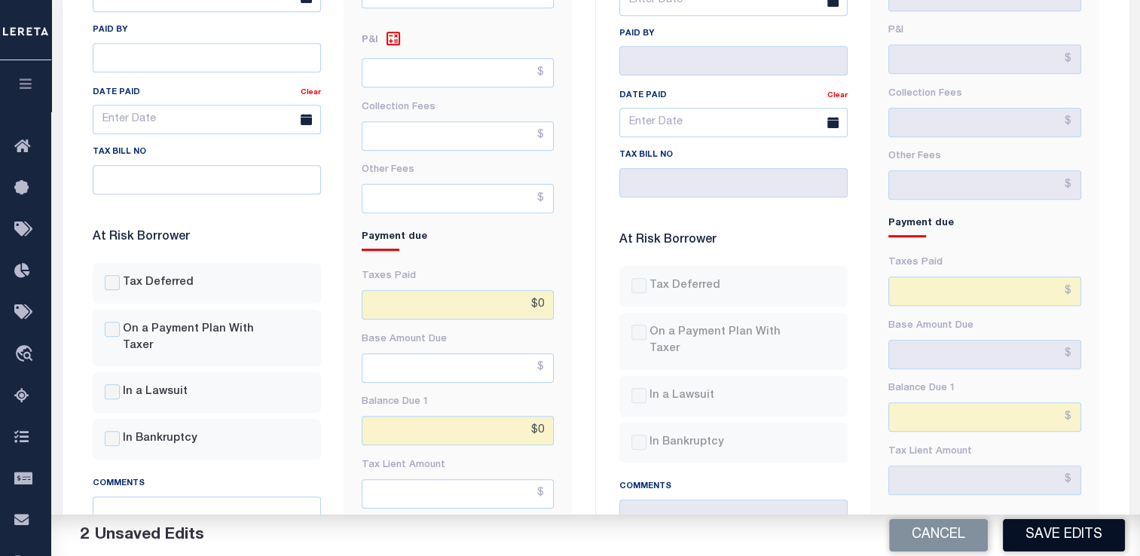
click at [1038, 541] on button "Save Edits" at bounding box center [1063, 535] width 122 height 32
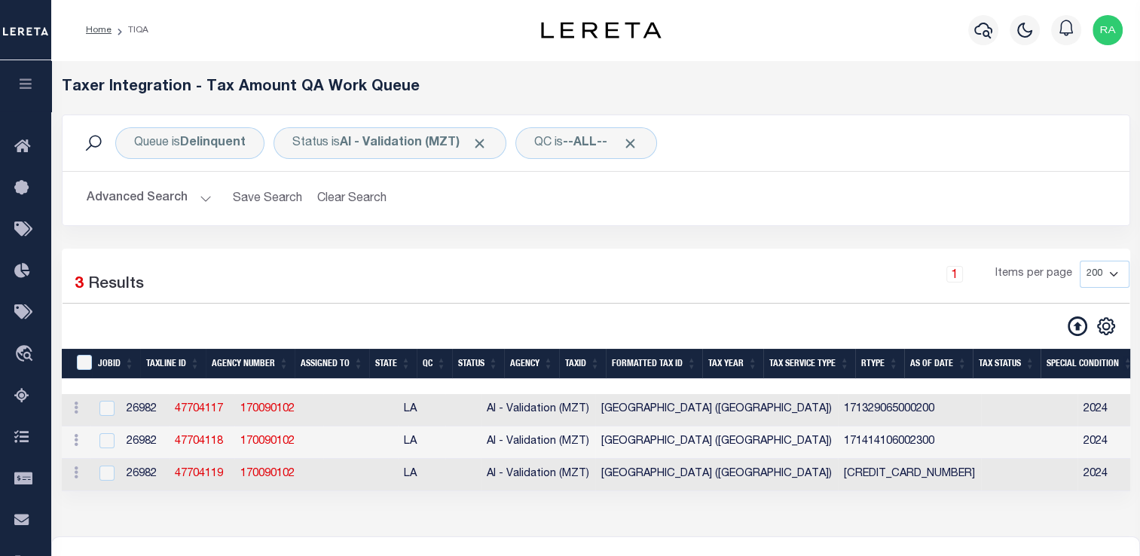
select select "200"
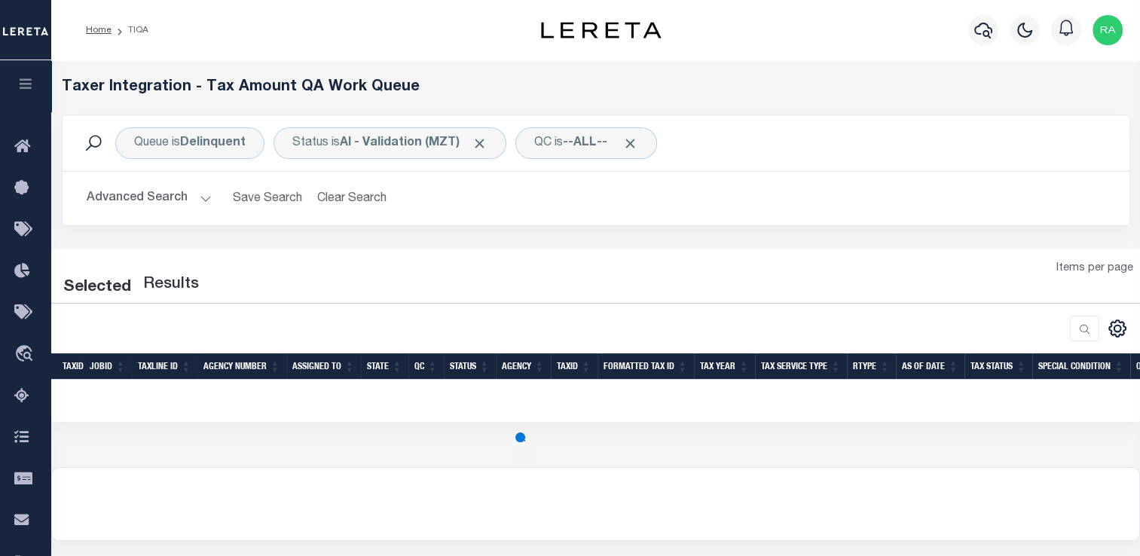
click at [84, 358] on th "JobID" at bounding box center [108, 366] width 48 height 26
select select "200"
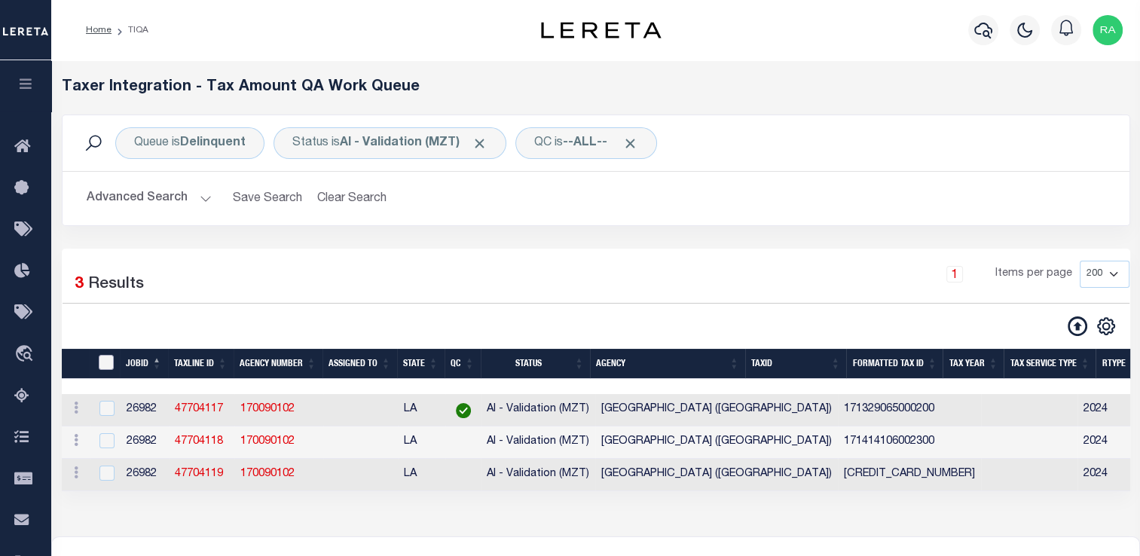
click at [105, 369] on input "TaxID" at bounding box center [106, 362] width 15 height 15
checkbox input "true"
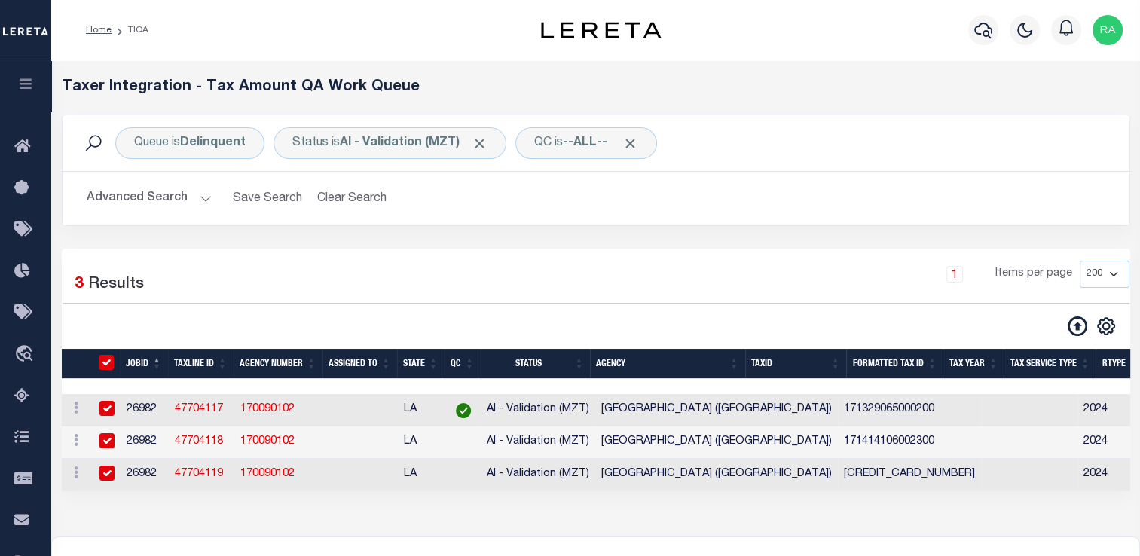
checkbox input "true"
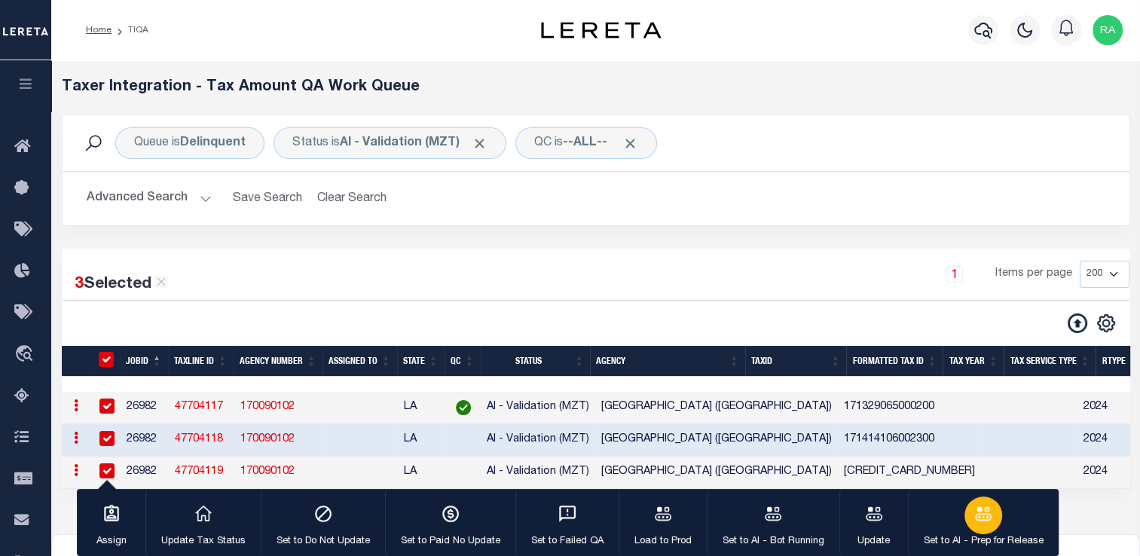
click at [973, 514] on icon "button" at bounding box center [983, 514] width 20 height 20
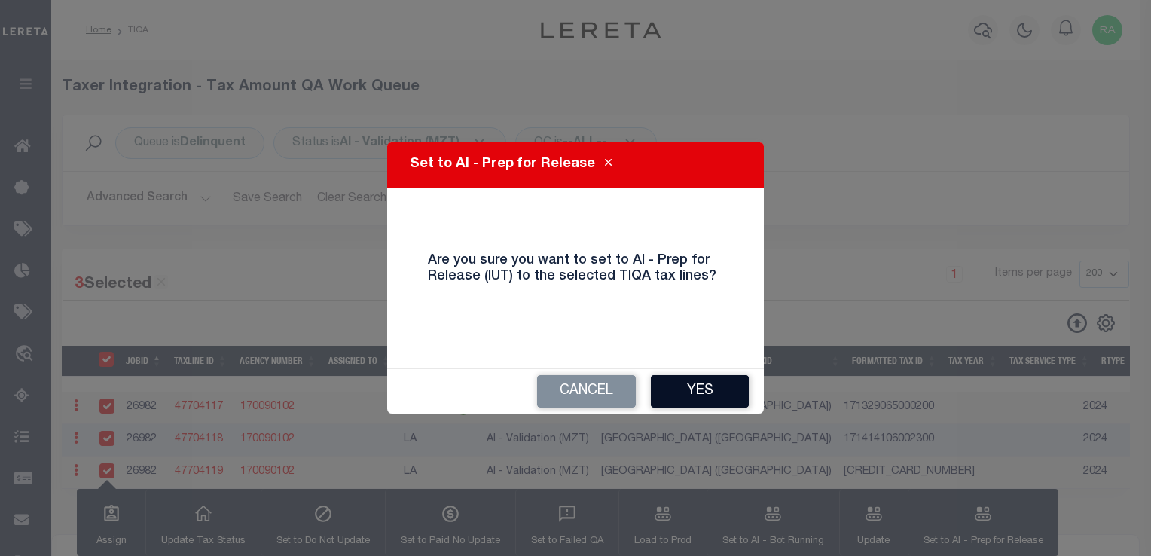
click at [693, 393] on button "Yes" at bounding box center [700, 391] width 98 height 32
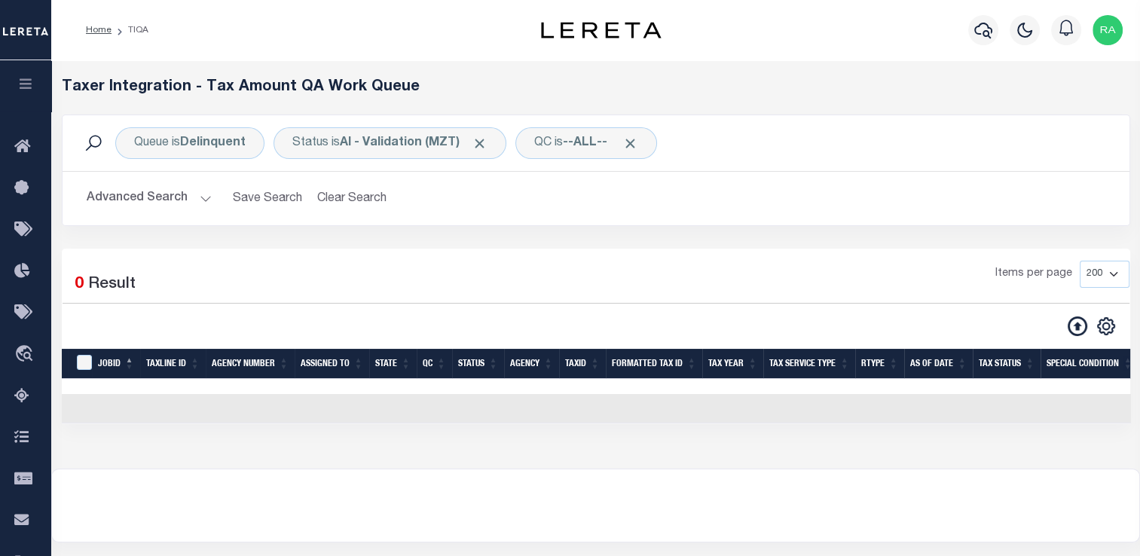
click at [197, 196] on button "Advanced Search" at bounding box center [149, 198] width 125 height 29
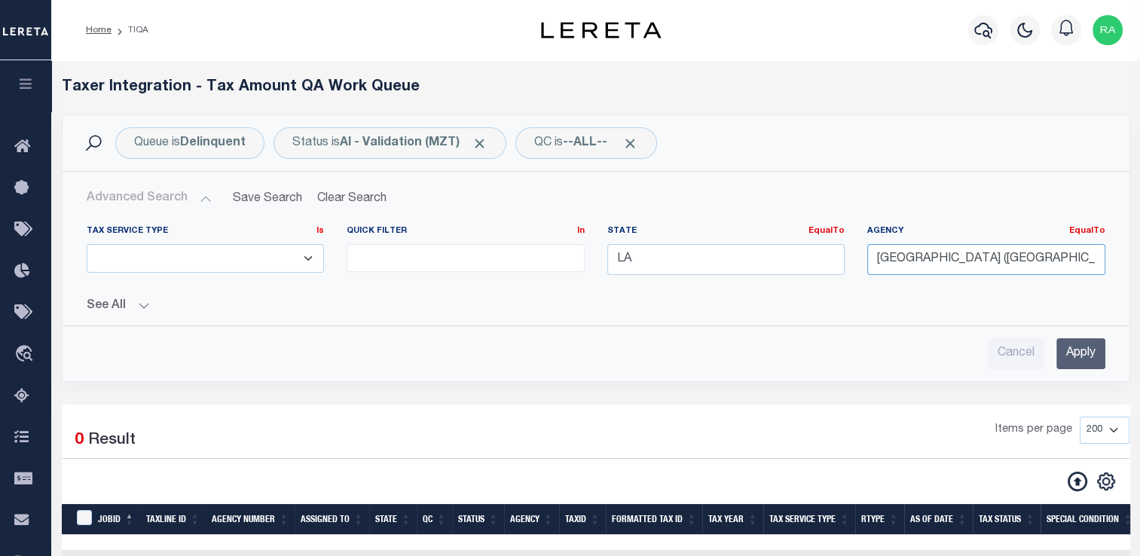
drag, startPoint x: 1048, startPoint y: 259, endPoint x: 700, endPoint y: 267, distance: 348.0
click at [700, 267] on div "Tax Service Type Is Is Contains ESCROW NonESCROW Quick Filter In In View Only L…" at bounding box center [595, 256] width 1041 height 62
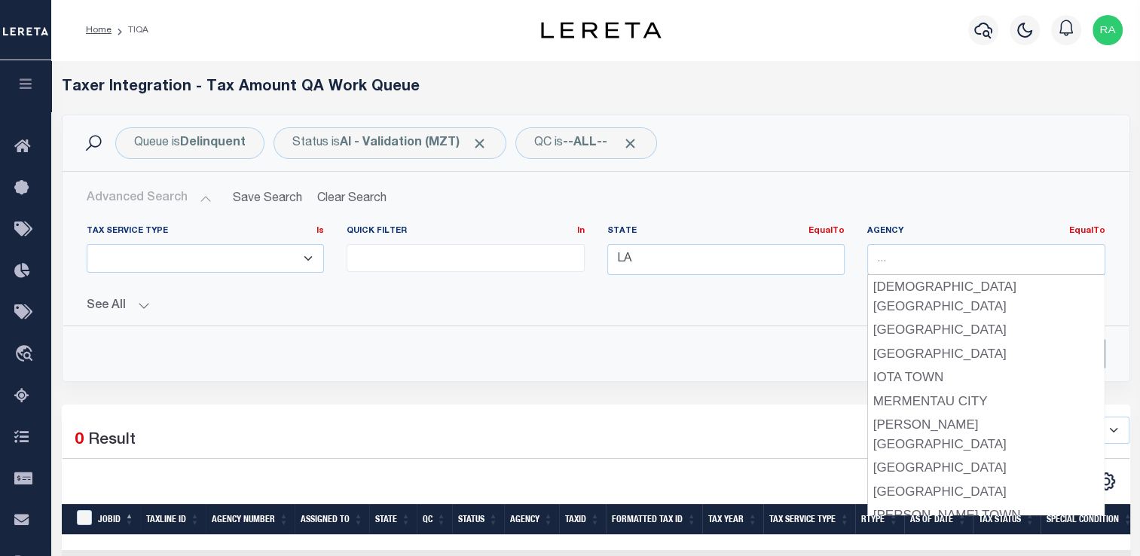
click at [1130, 340] on div "Queue is Delinquent Status is AI - Validation (MZT) QC is --ALL-- Search Advanc…" at bounding box center [595, 259] width 1091 height 290
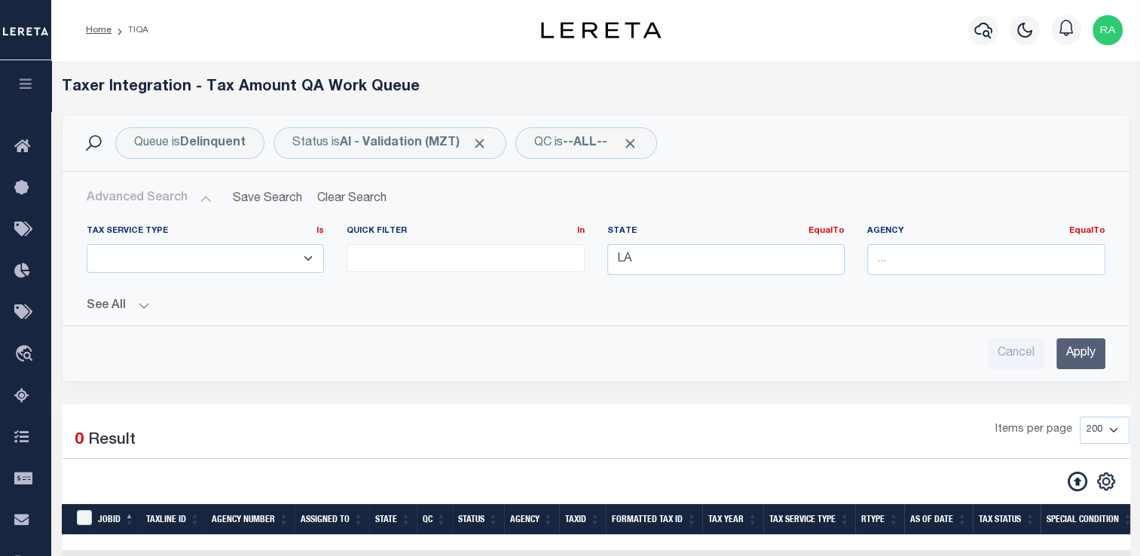
click at [1096, 347] on input "Apply" at bounding box center [1080, 353] width 49 height 31
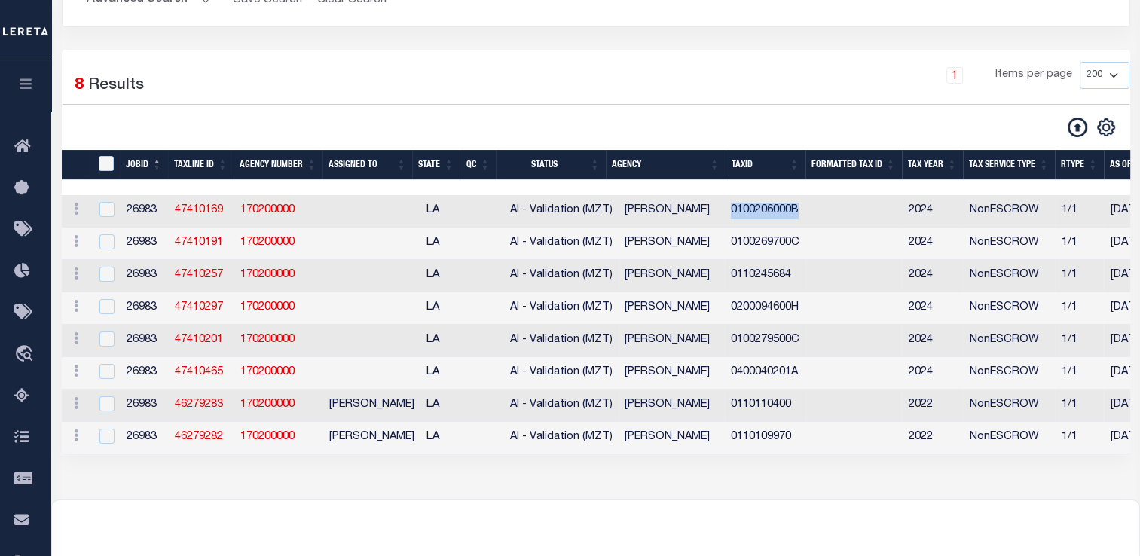
drag, startPoint x: 732, startPoint y: 209, endPoint x: 831, endPoint y: 206, distance: 99.5
copy td "0100206000B"
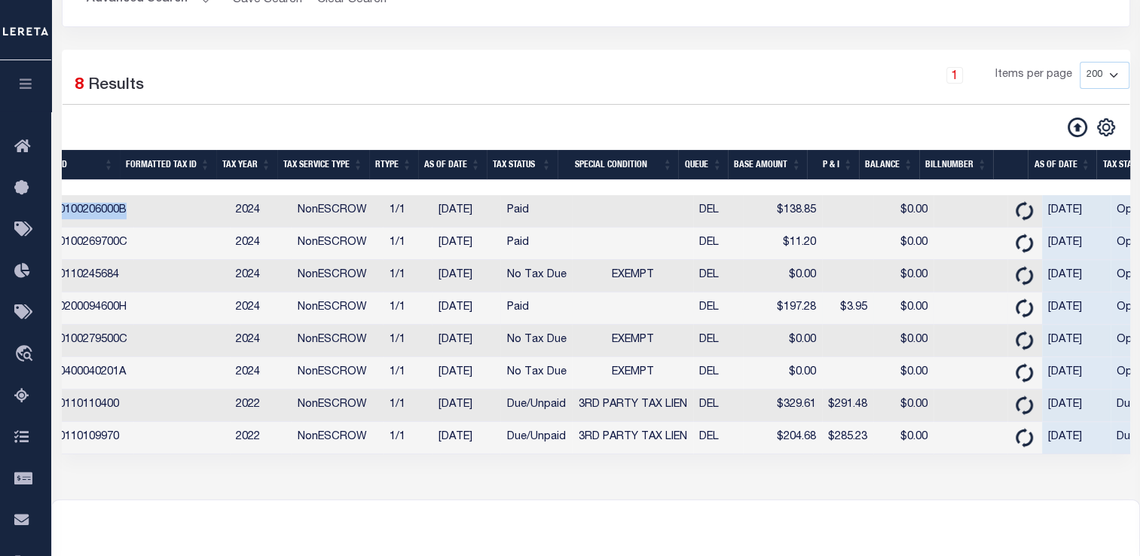
scroll to position [0, 672]
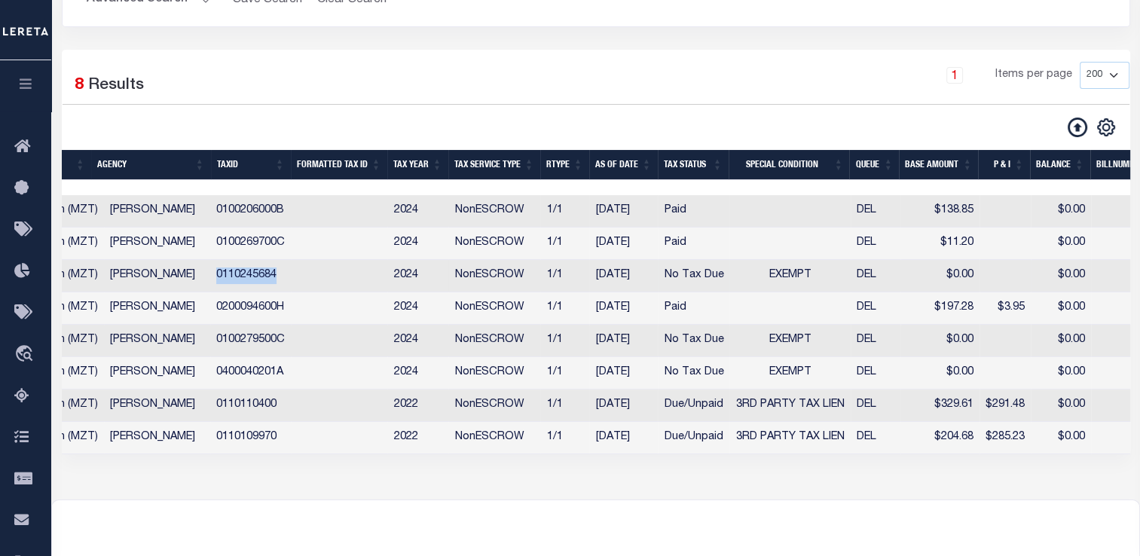
drag, startPoint x: 215, startPoint y: 278, endPoint x: 295, endPoint y: 282, distance: 80.0
click at [291, 282] on td "0110245684" at bounding box center [250, 276] width 81 height 32
checkbox input "false"
checkbox input "true"
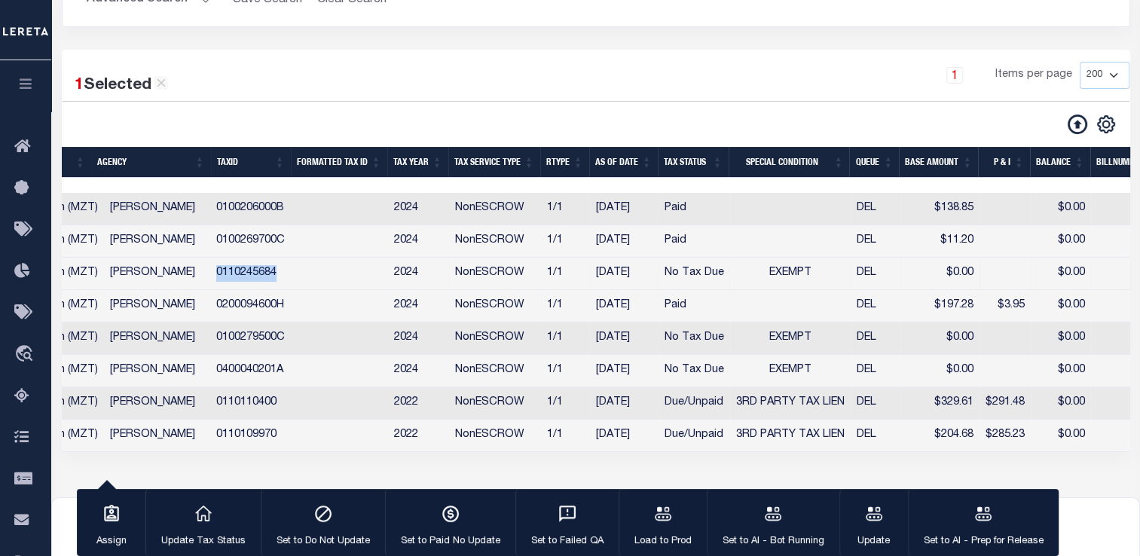
copy td "0110245684"
drag, startPoint x: 218, startPoint y: 409, endPoint x: 316, endPoint y: 404, distance: 98.0
click at [316, 404] on tr "ACTIONS View Detail Delete View in [GEOGRAPHIC_DATA] 26983 46279283 170200000 […" at bounding box center [918, 403] width 2743 height 32
copy td "0110110400"
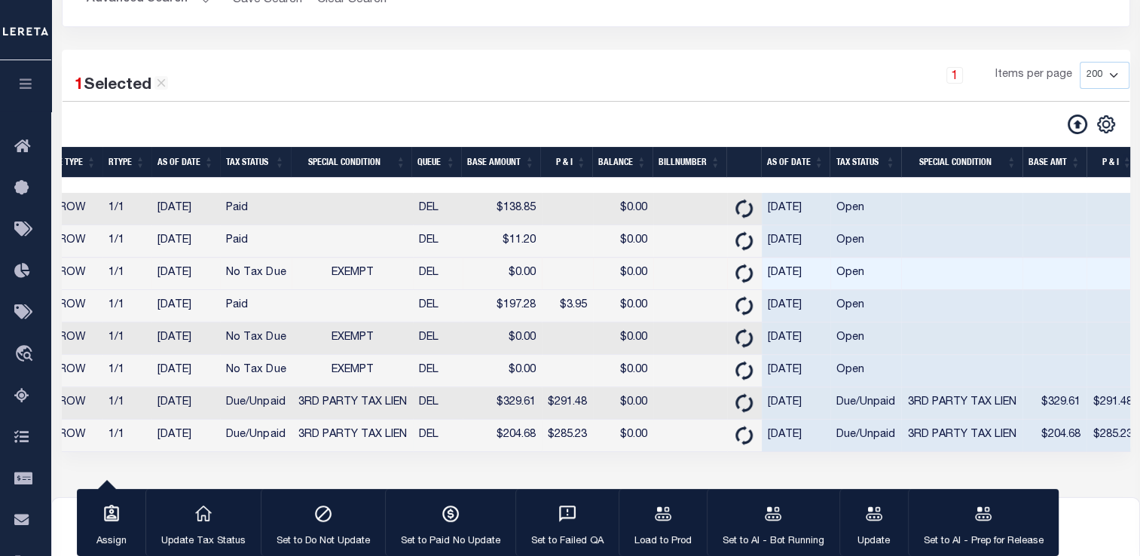
scroll to position [0, 884]
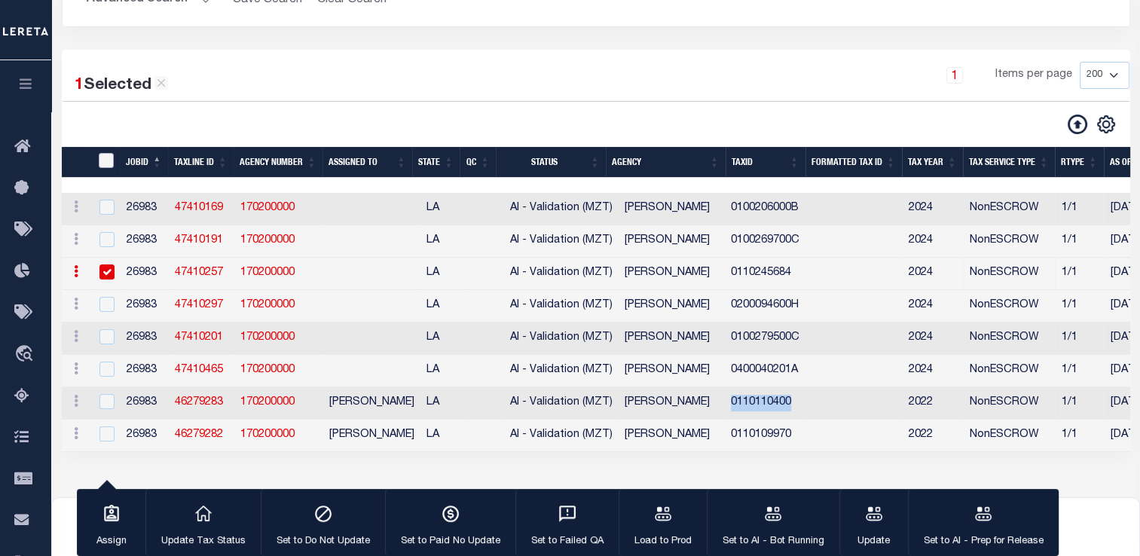
click at [105, 164] on input "TaxID" at bounding box center [106, 160] width 15 height 15
checkbox input "true"
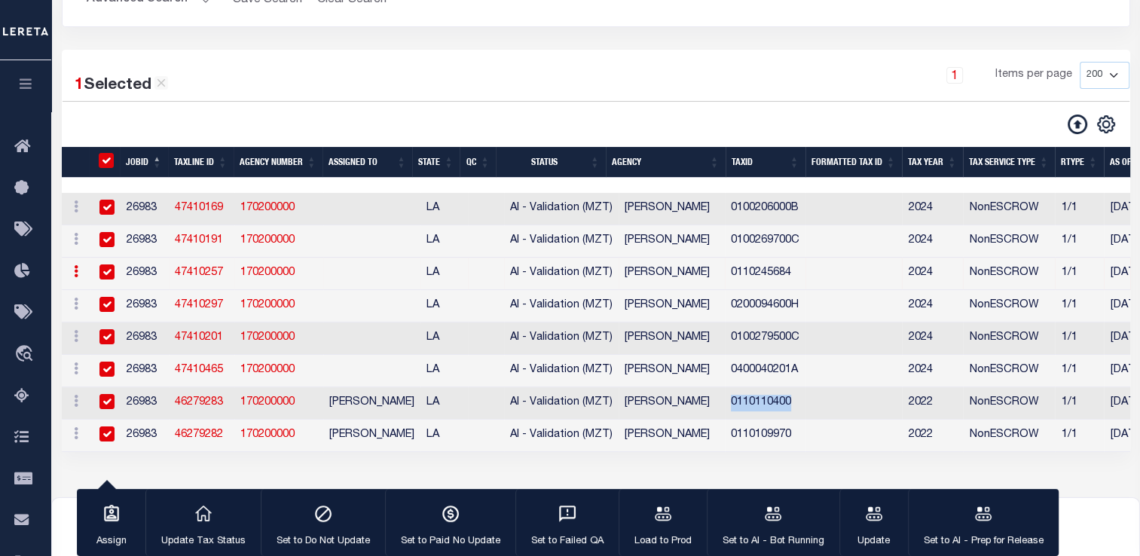
checkbox input "true"
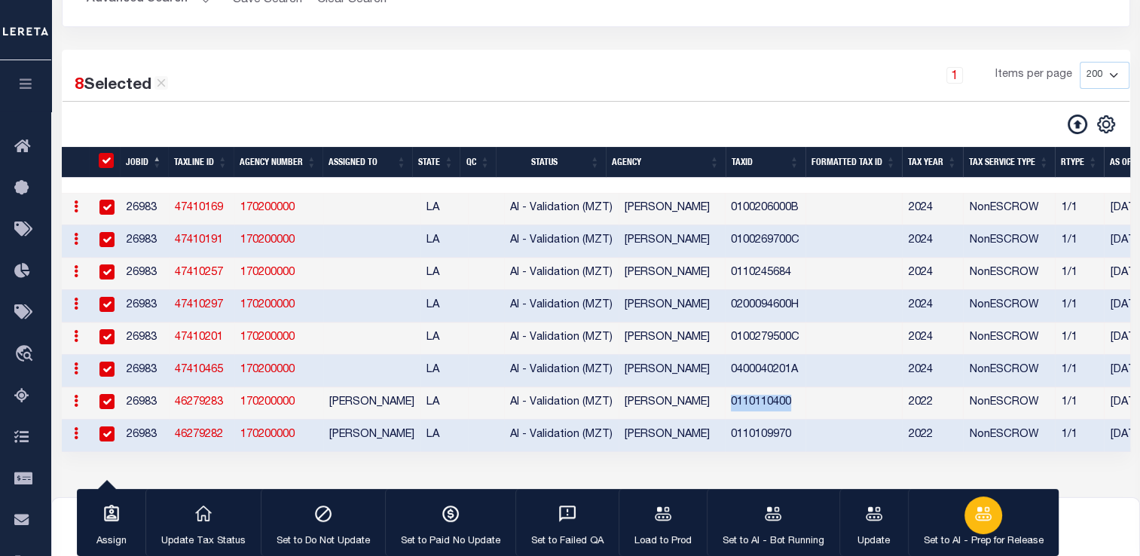
click at [1021, 537] on p "Set to AI - Prep for Release" at bounding box center [983, 541] width 120 height 15
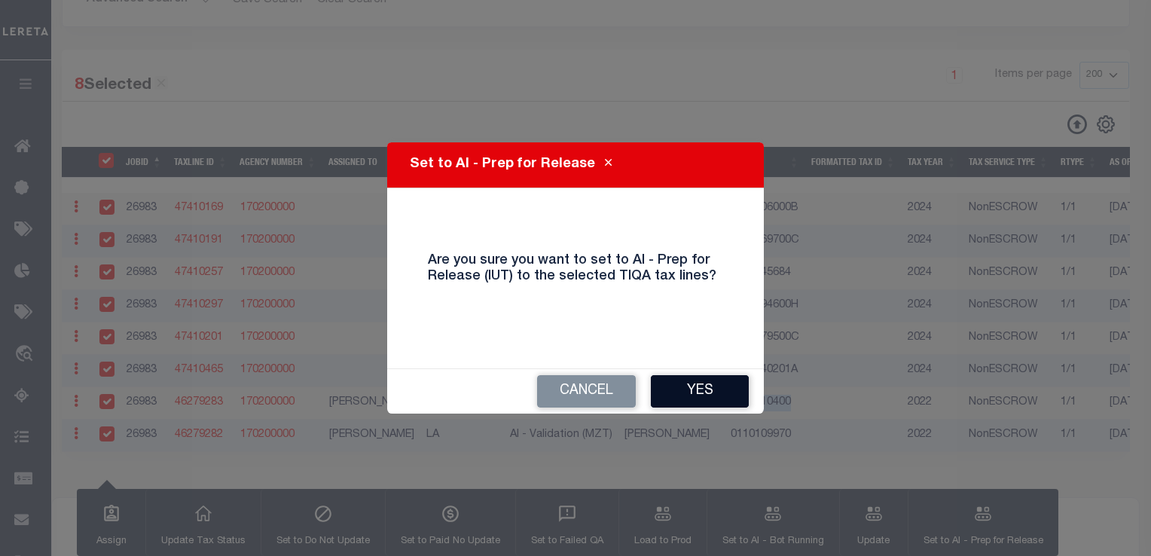
click at [694, 391] on button "Yes" at bounding box center [700, 391] width 98 height 32
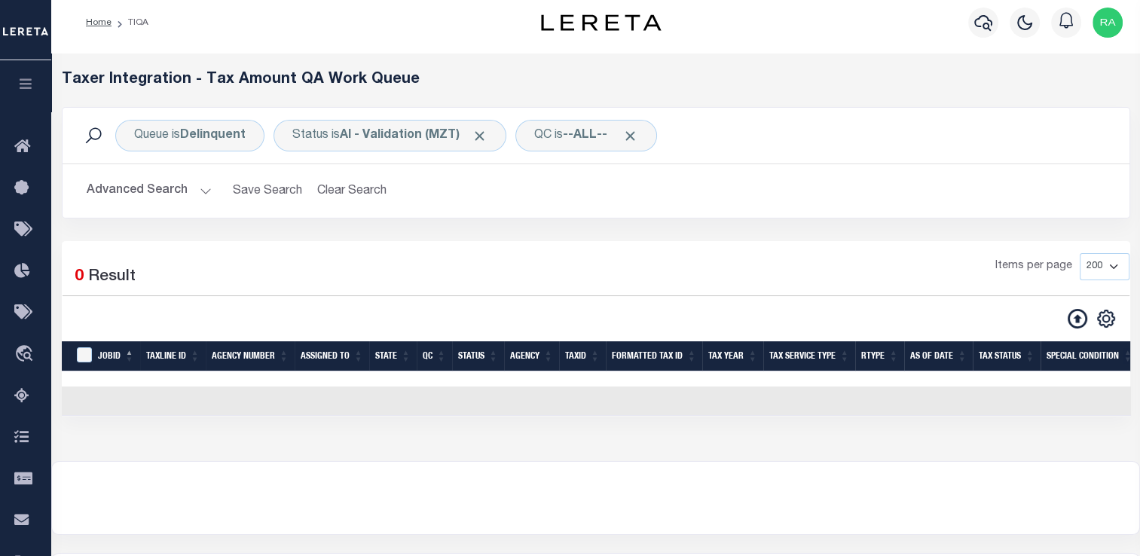
scroll to position [0, 0]
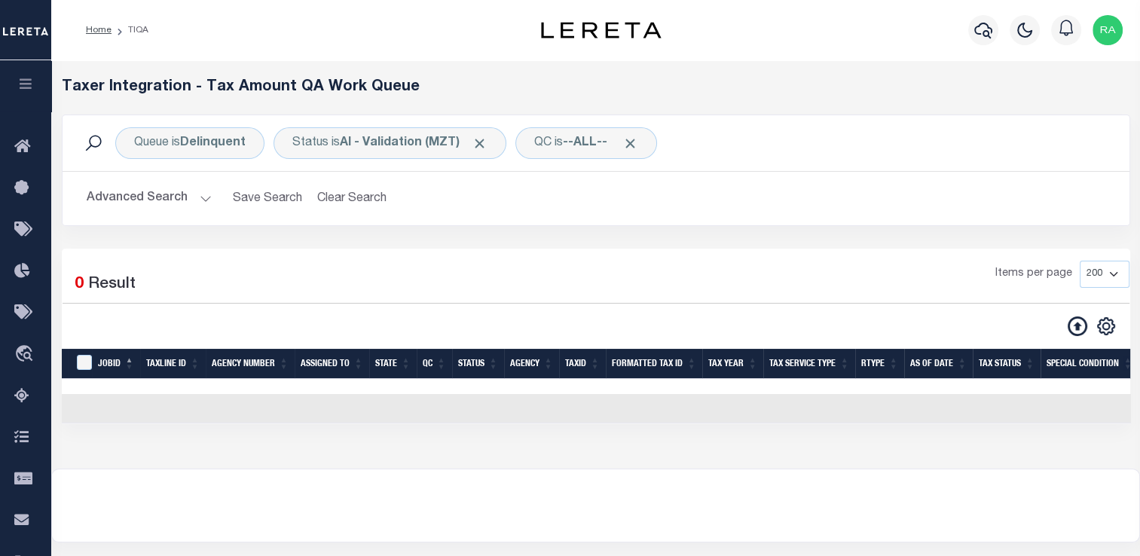
click at [188, 197] on button "Advanced Search" at bounding box center [149, 198] width 125 height 29
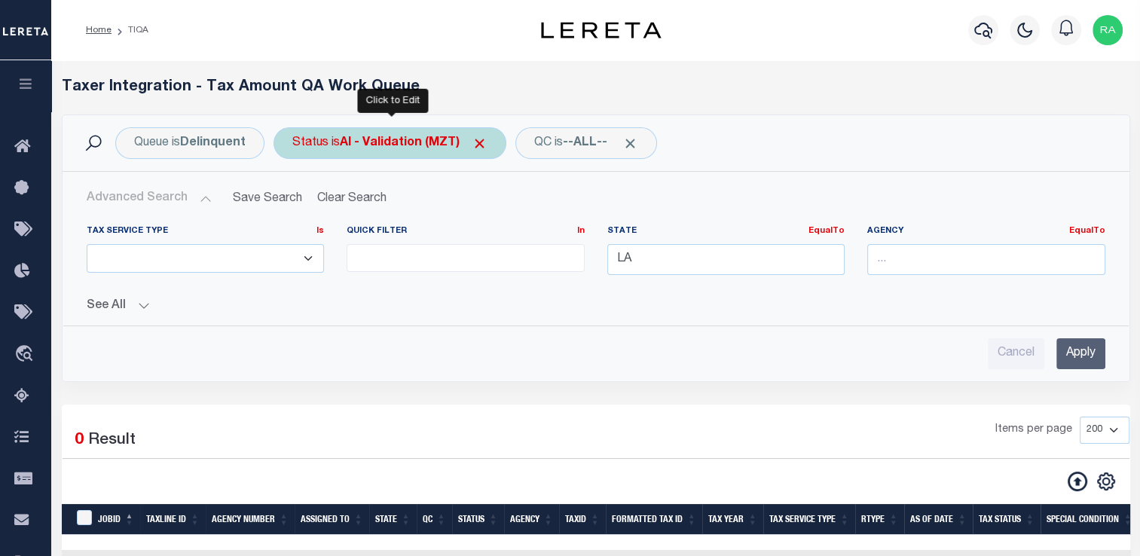
click at [401, 137] on b "AI - Validation (MZT)" at bounding box center [414, 143] width 148 height 12
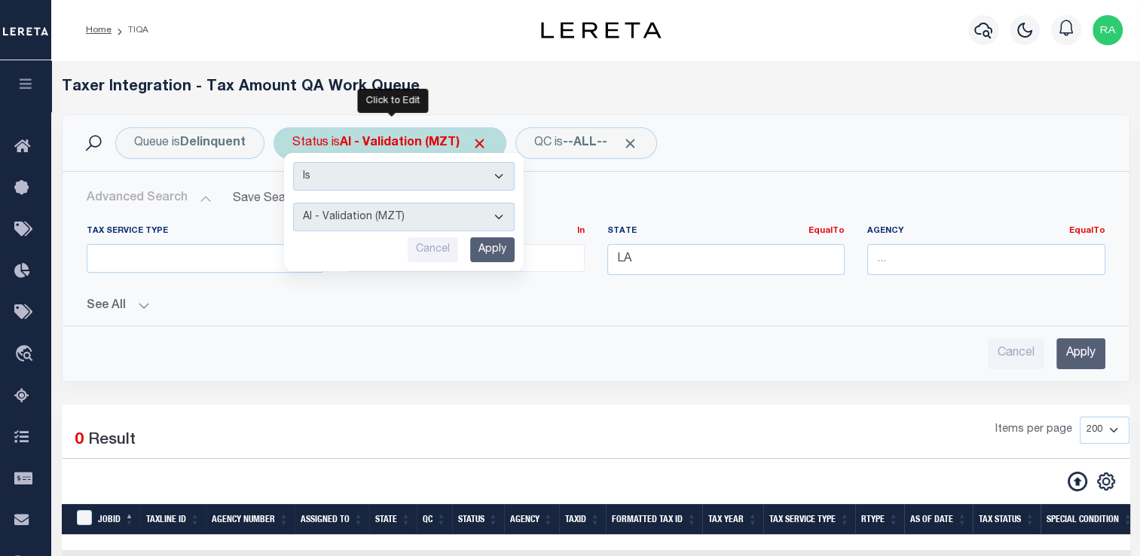
click at [387, 210] on select "AI - Bot Exception (ERR) AI - Bot Running (PLA) AI - Failed QA (FQA) AI - Prep …" at bounding box center [403, 217] width 221 height 29
select select "YNF"
click at [293, 203] on select "AI - Bot Exception (ERR) AI - Bot Running (PLA) AI - Failed QA (FQA) AI - Prep …" at bounding box center [403, 217] width 221 height 29
click at [493, 254] on input "Apply" at bounding box center [492, 249] width 44 height 25
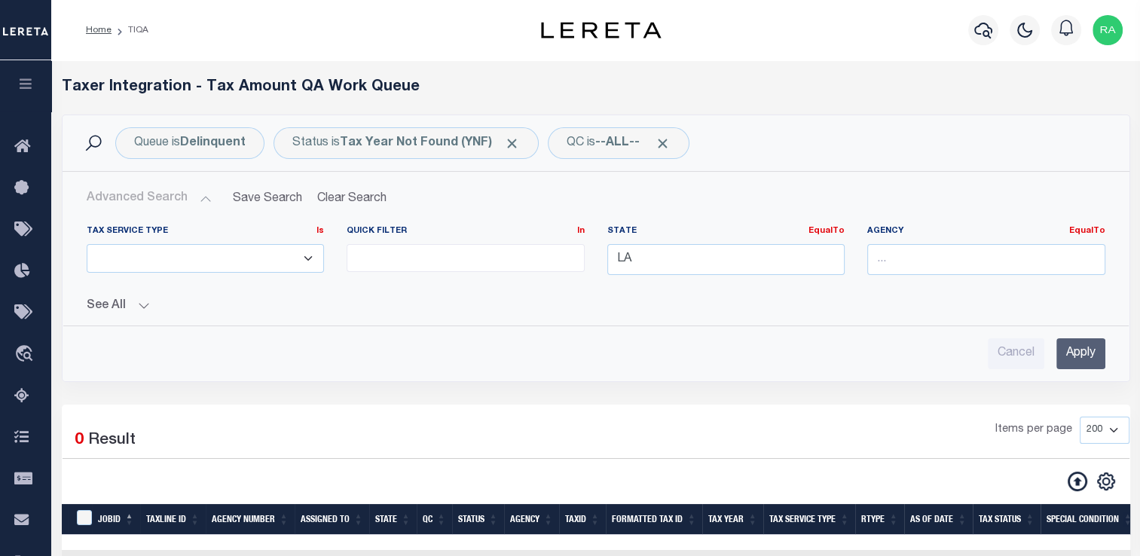
click at [1071, 356] on input "Apply" at bounding box center [1080, 353] width 49 height 31
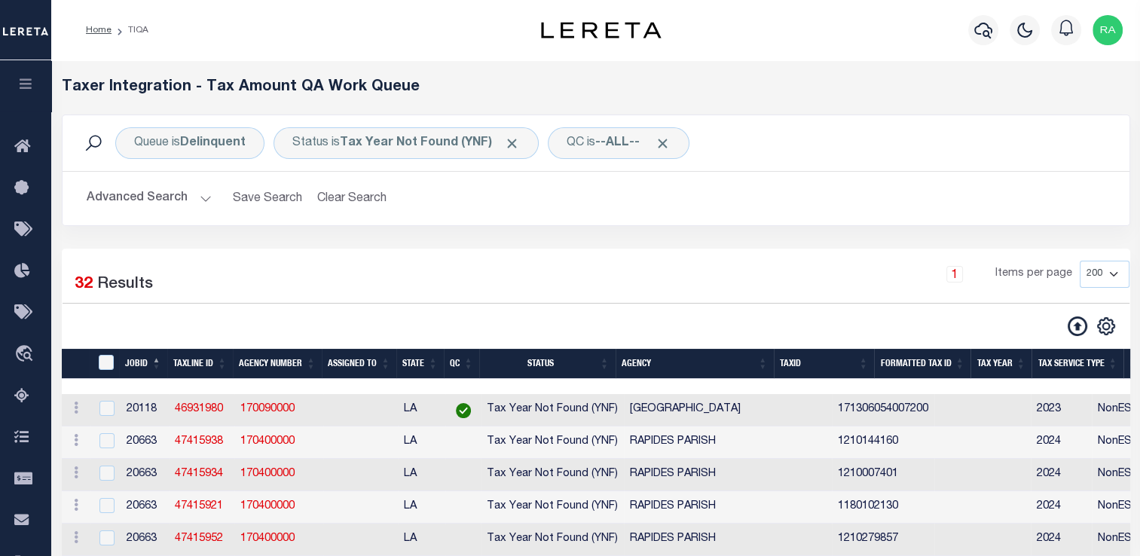
click at [771, 362] on th "Agency" at bounding box center [694, 364] width 158 height 31
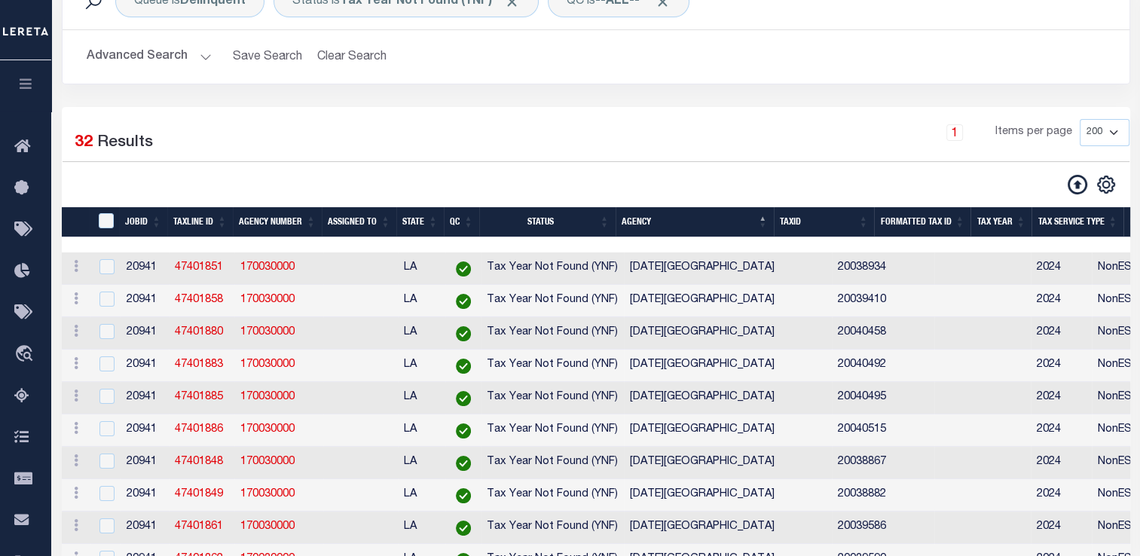
scroll to position [141, 0]
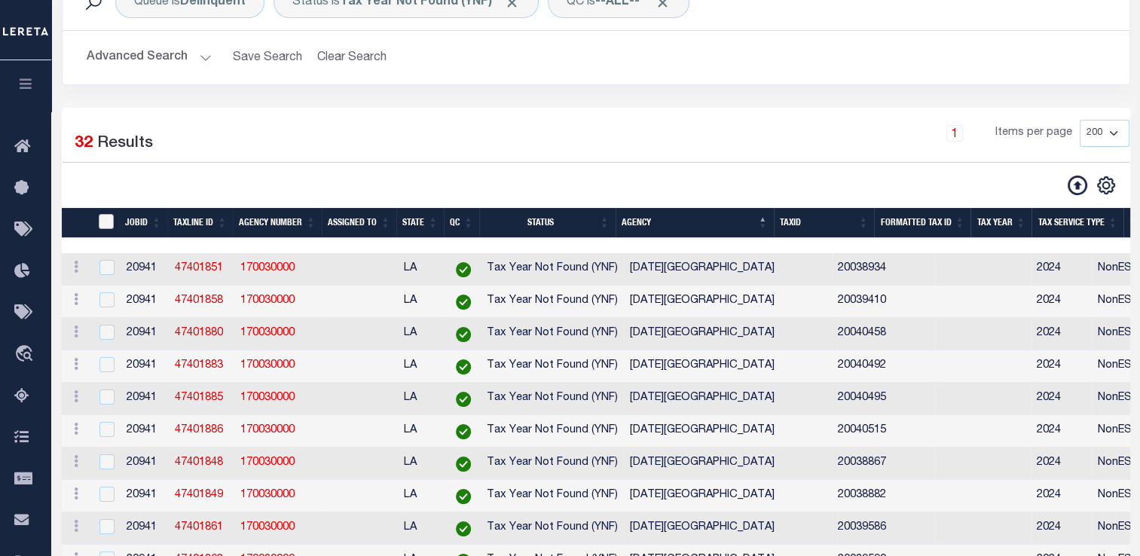
click at [107, 225] on input "TaxID" at bounding box center [106, 221] width 15 height 15
checkbox input "true"
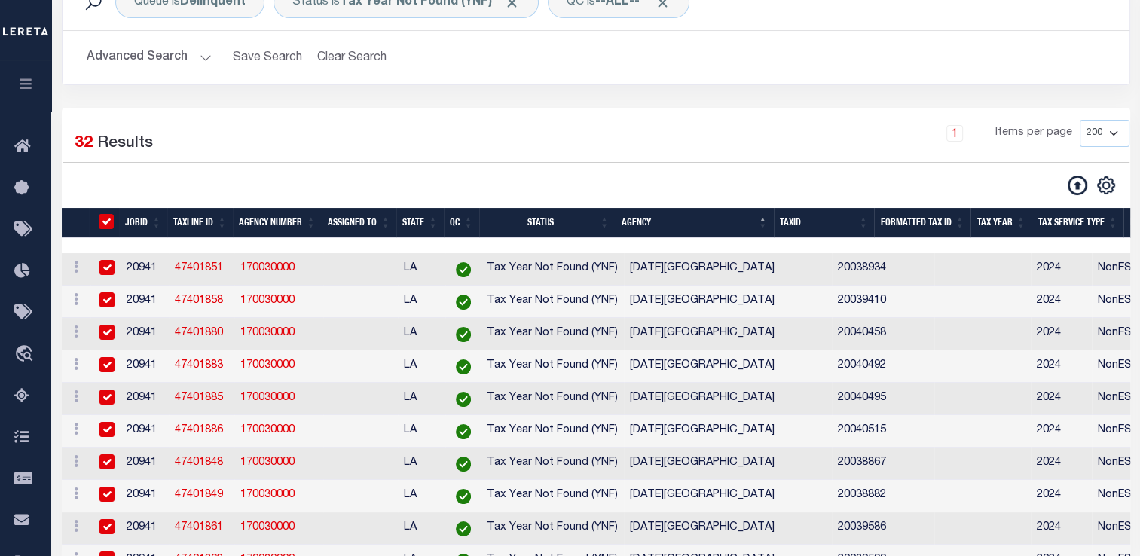
checkbox input "true"
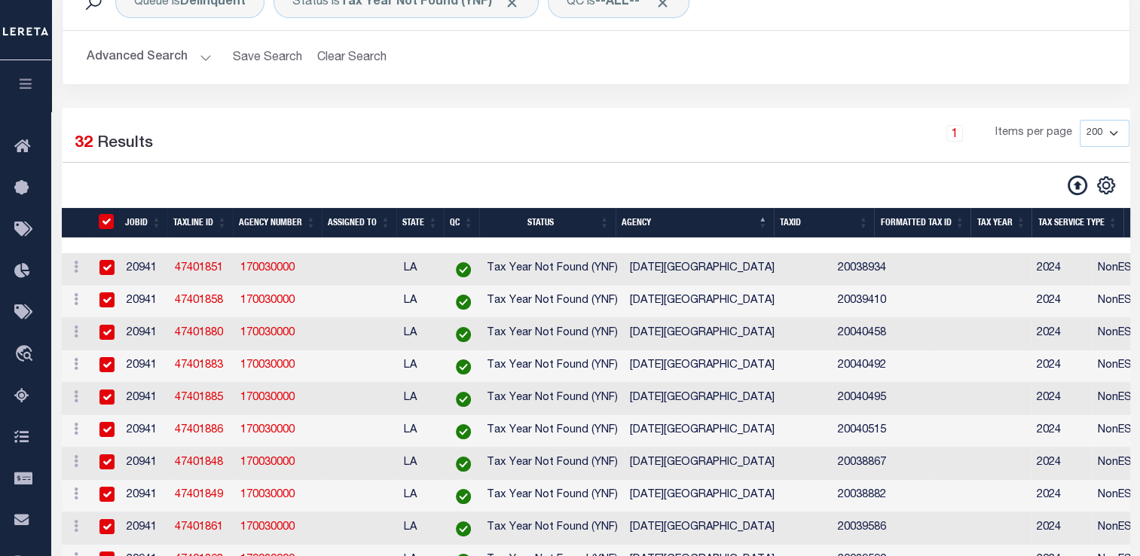
checkbox input "true"
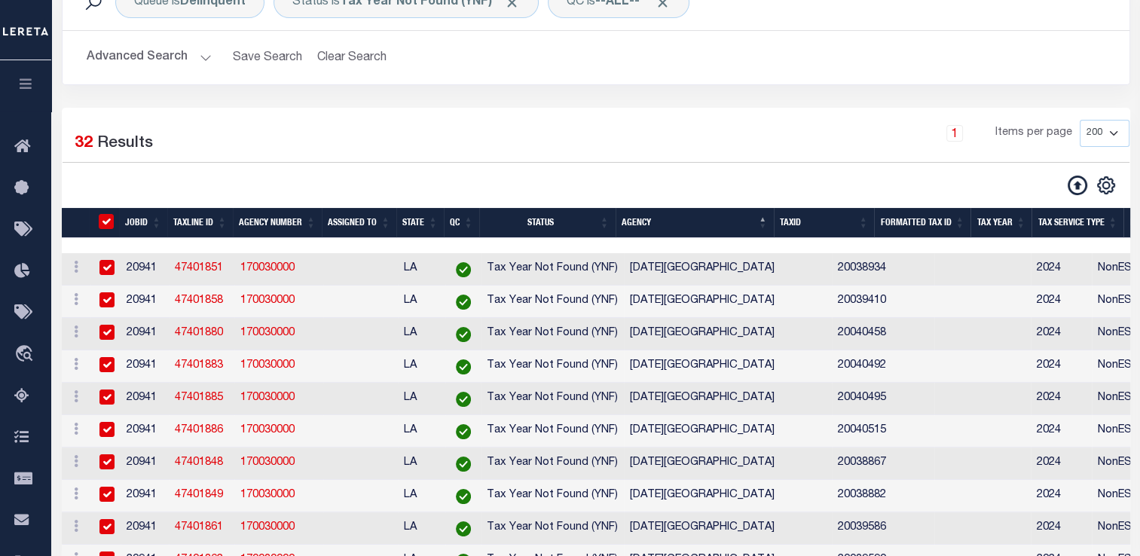
checkbox input "true"
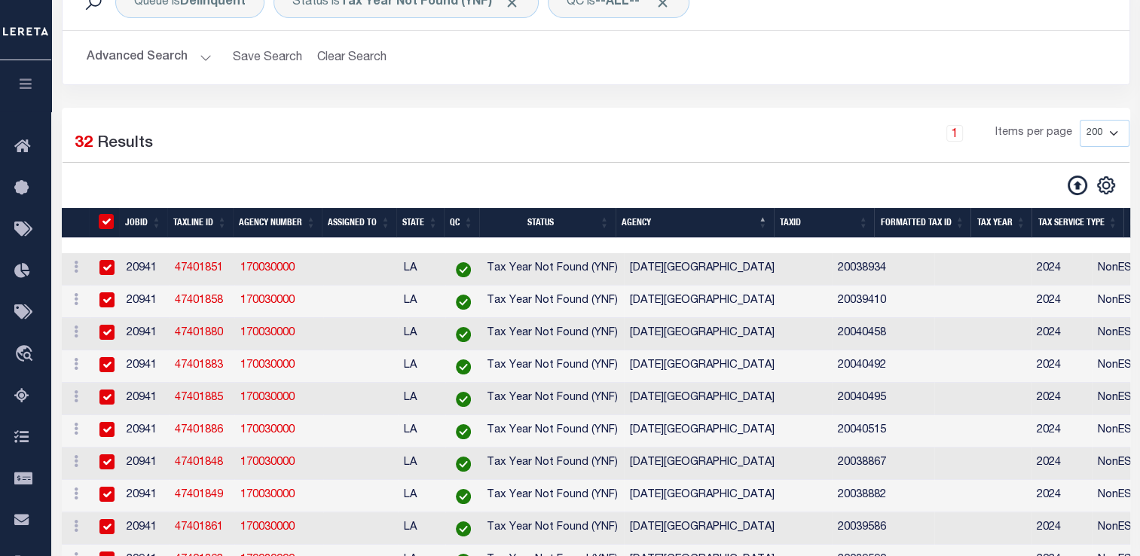
checkbox input "true"
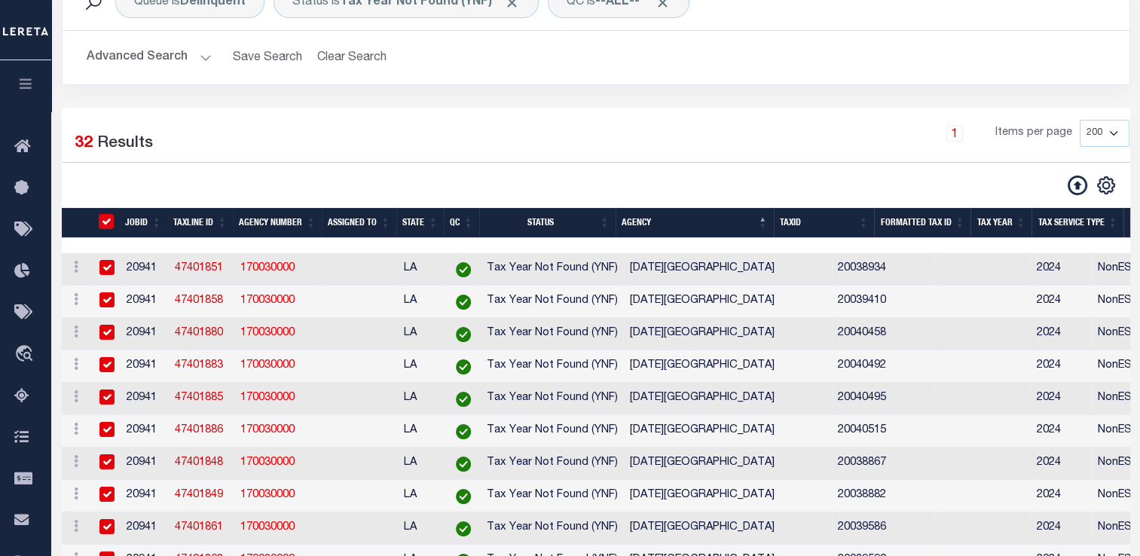
checkbox input "true"
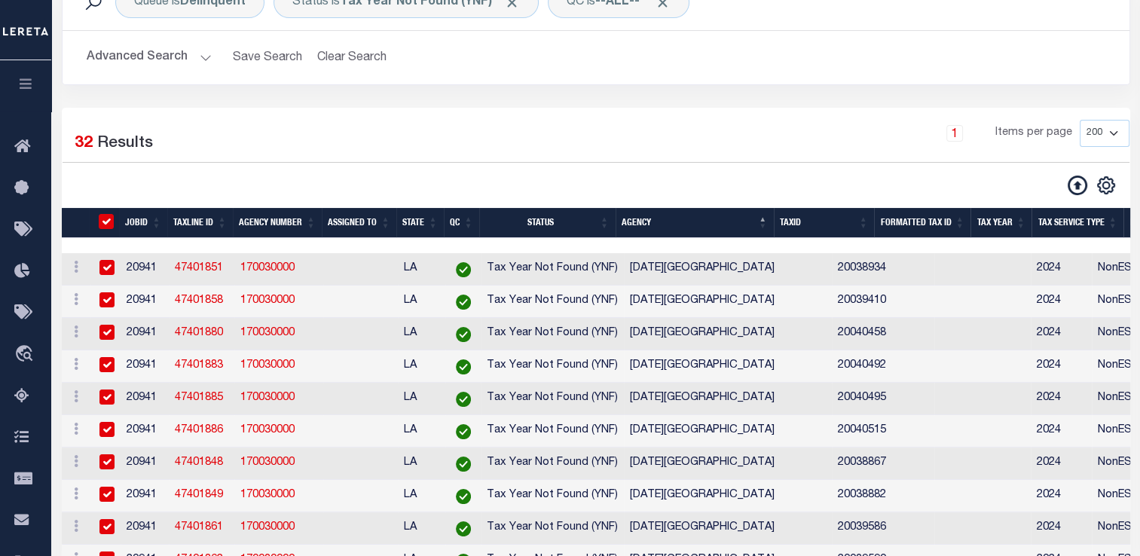
checkbox input "true"
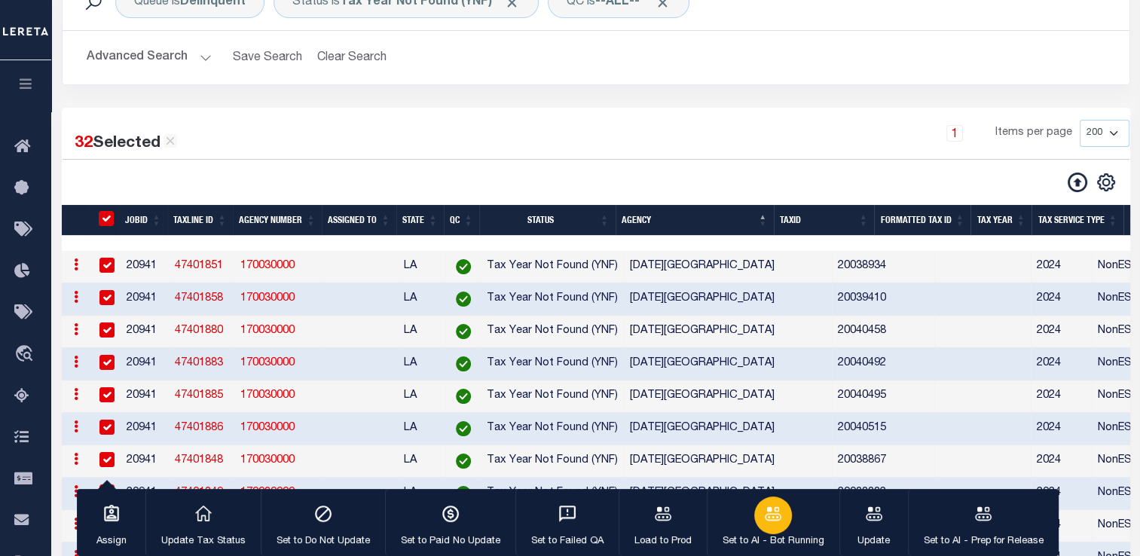
click at [770, 515] on icon "button" at bounding box center [772, 513] width 17 height 14
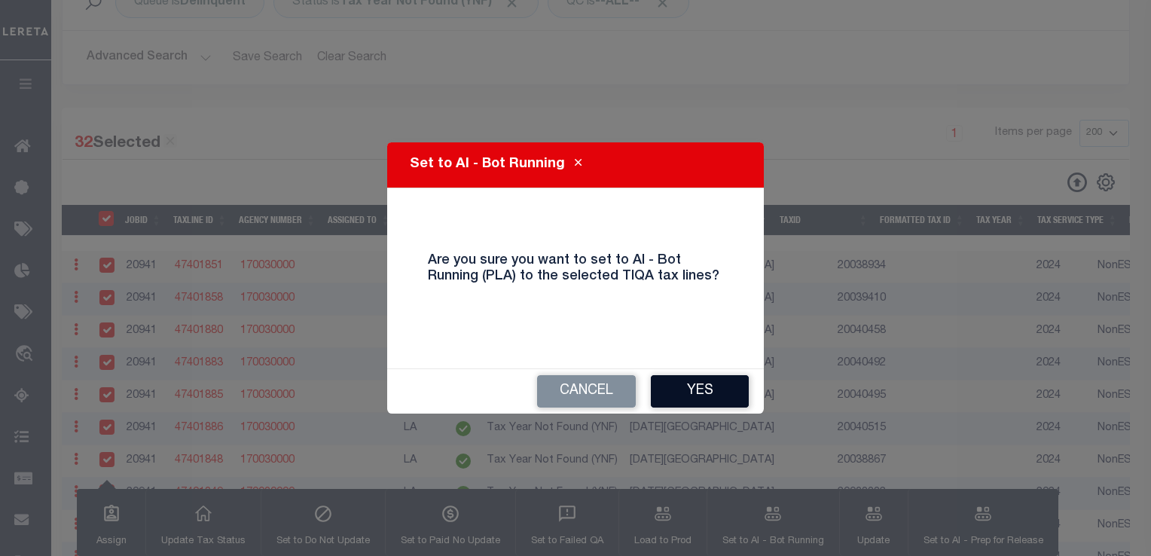
click at [712, 396] on button "Yes" at bounding box center [700, 391] width 98 height 32
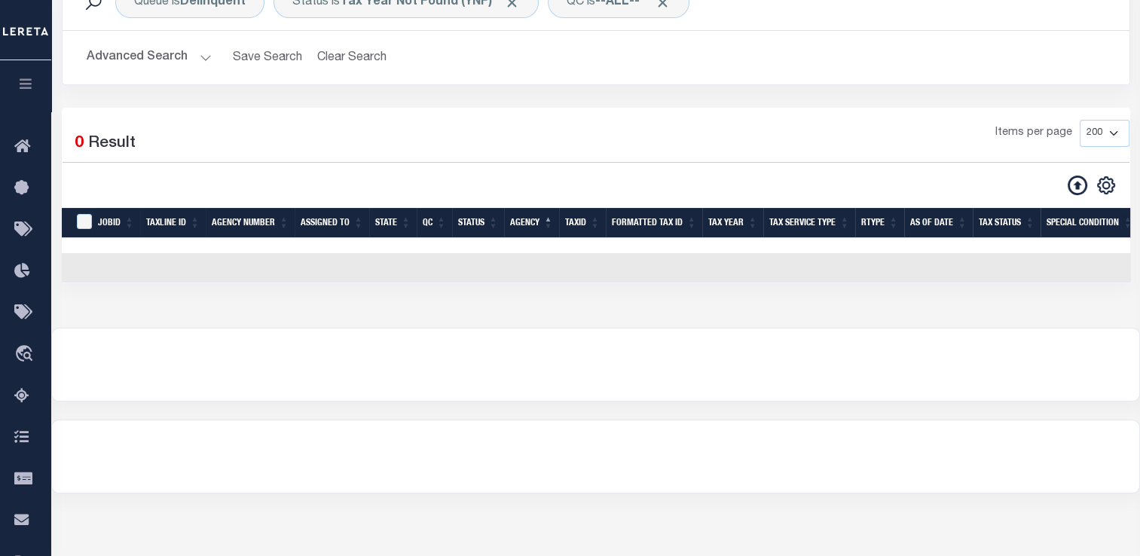
scroll to position [0, 0]
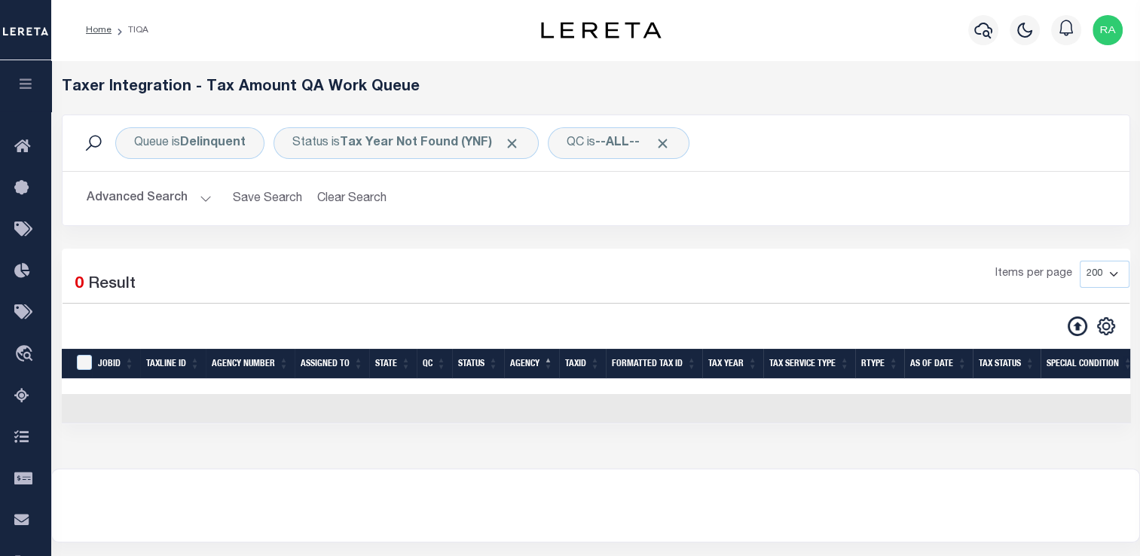
click at [307, 249] on div "32 Selected 0 Result Items per page 10 25 50 100 200 500 1000 2000" at bounding box center [596, 336] width 1068 height 175
click at [167, 194] on button "Advanced Search" at bounding box center [149, 198] width 125 height 29
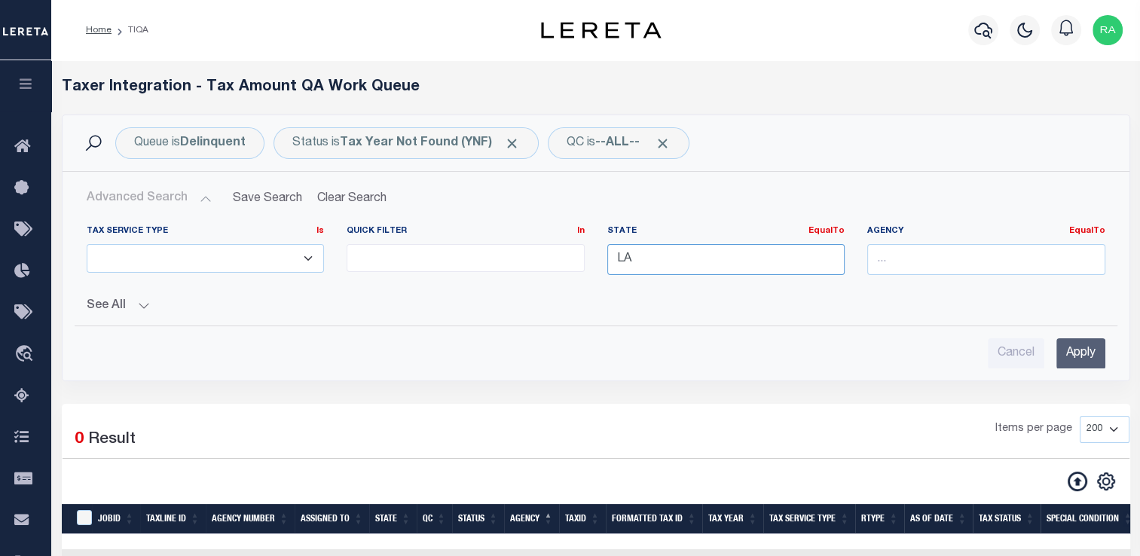
drag, startPoint x: 657, startPoint y: 272, endPoint x: 482, endPoint y: 265, distance: 175.6
click at [482, 265] on div "Tax Service Type Is Is Contains ESCROW NonESCROW Quick Filter In In View Only L…" at bounding box center [595, 256] width 1041 height 62
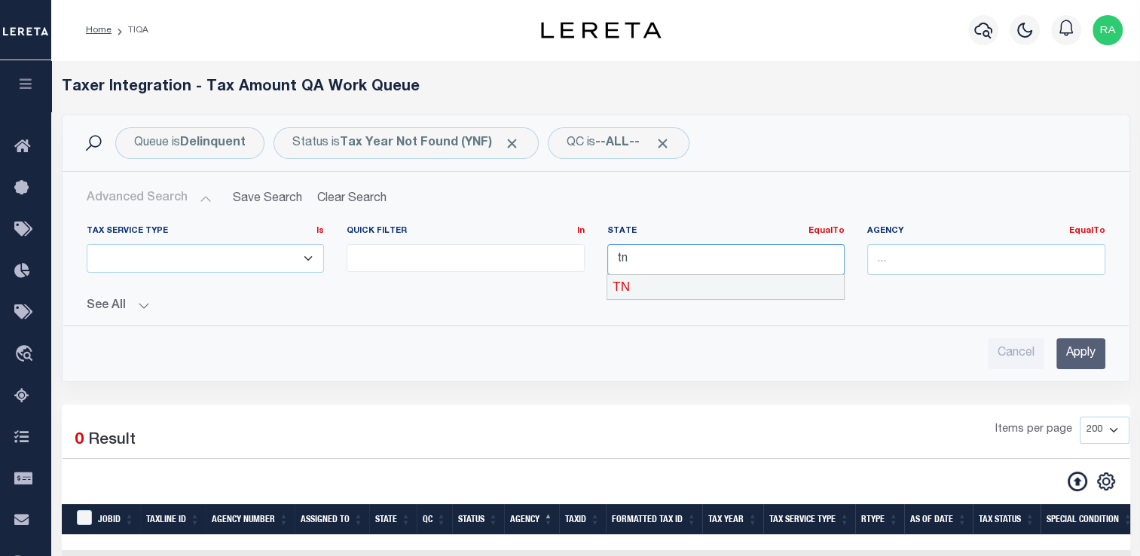
click at [736, 286] on div "TN" at bounding box center [725, 287] width 236 height 24
type input "TN"
click at [1060, 342] on input "Apply" at bounding box center [1080, 353] width 49 height 31
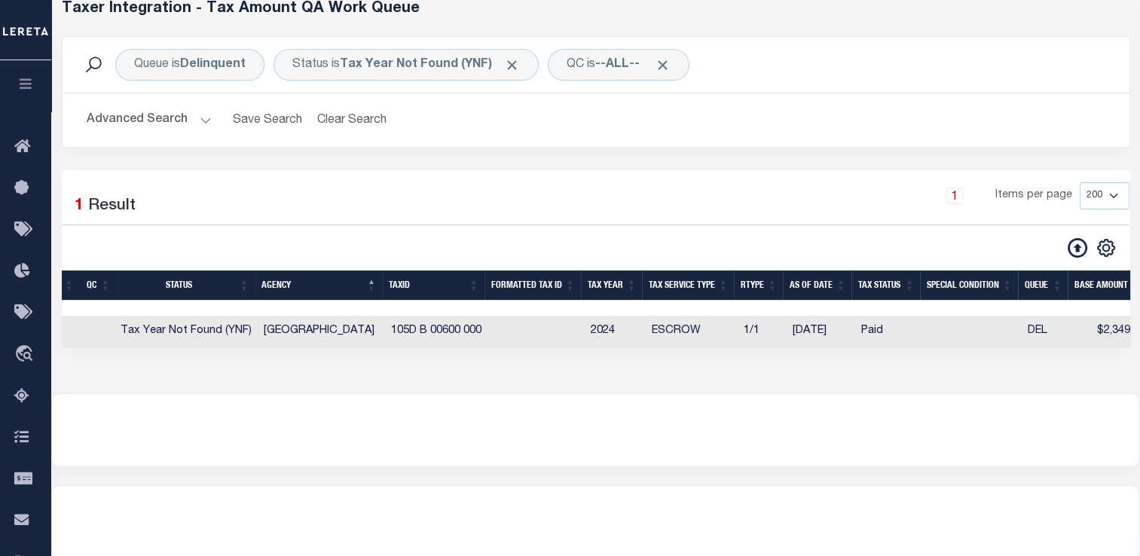
scroll to position [0, 432]
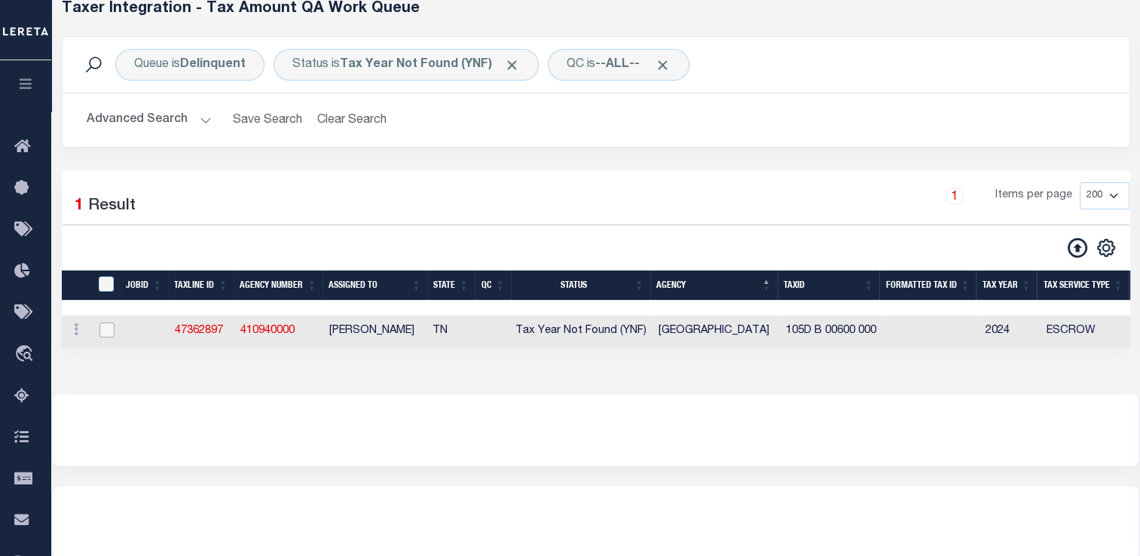
click at [110, 333] on input "checkbox" at bounding box center [106, 329] width 15 height 15
checkbox input "true"
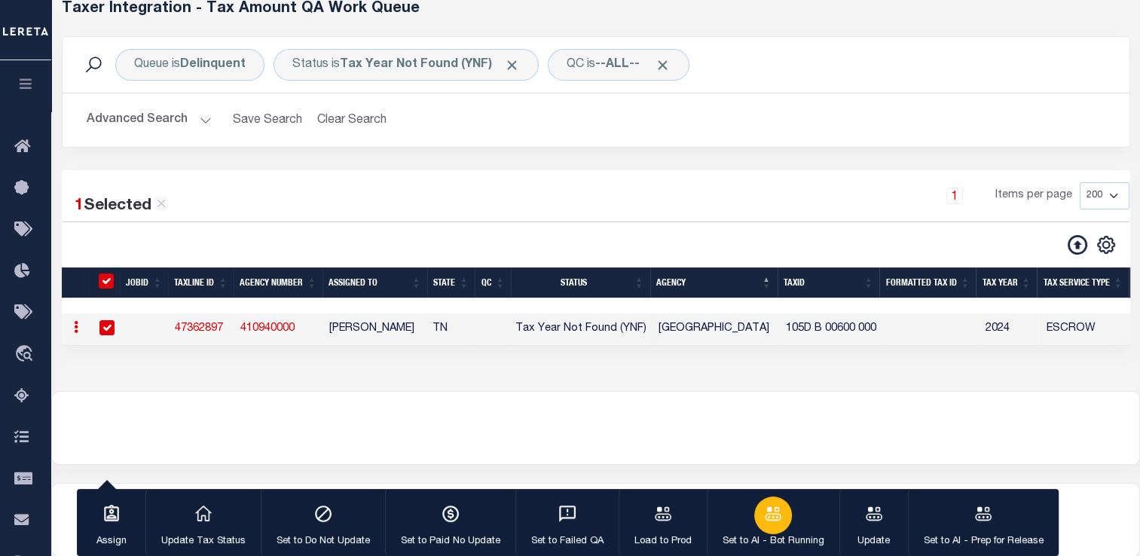
click at [758, 501] on div "button" at bounding box center [773, 515] width 38 height 38
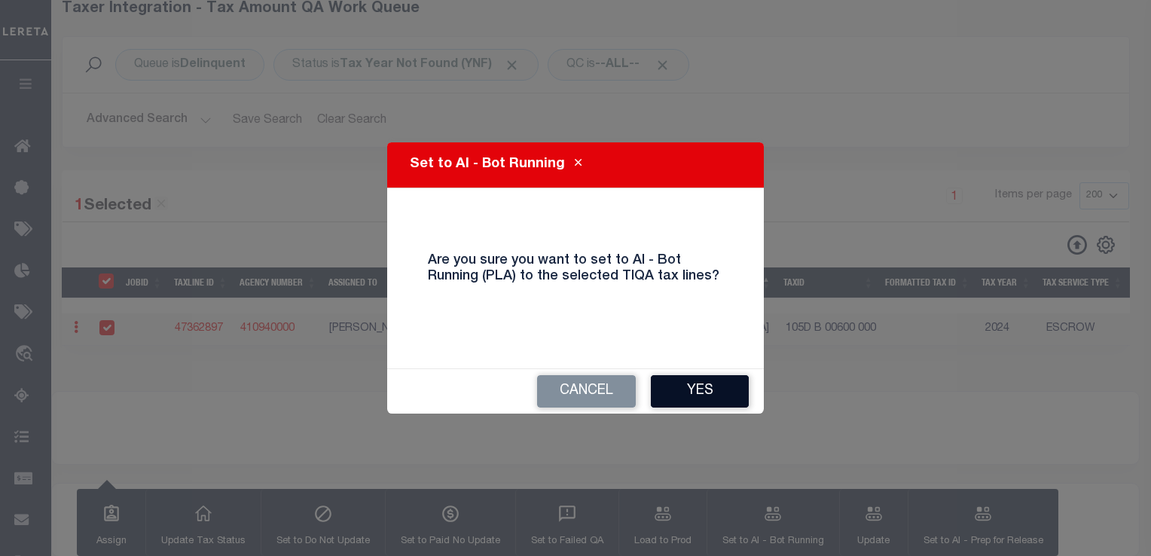
click at [686, 388] on button "Yes" at bounding box center [700, 391] width 98 height 32
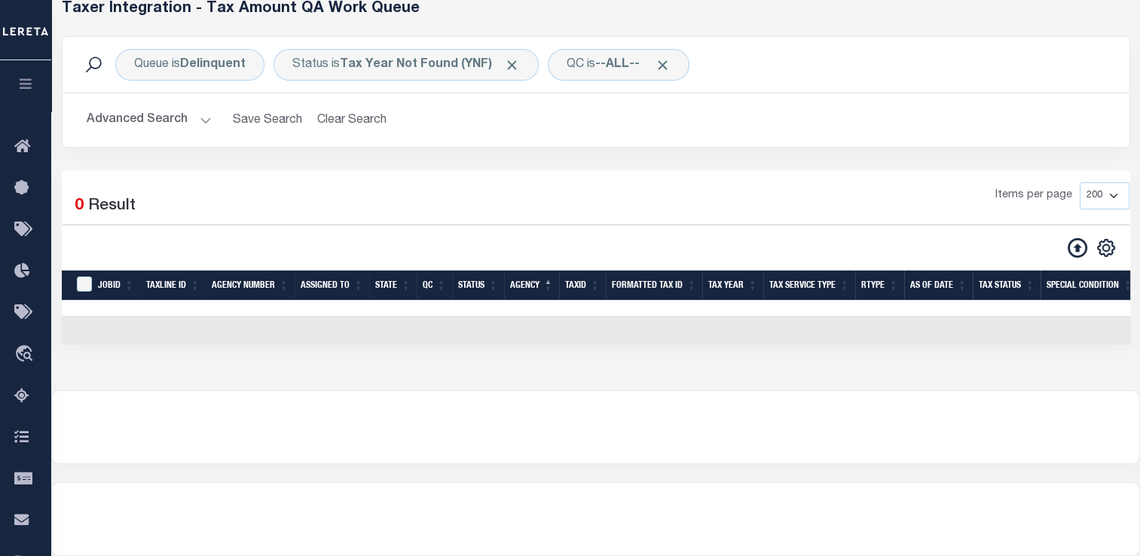
click at [163, 113] on button "Advanced Search" at bounding box center [149, 119] width 125 height 29
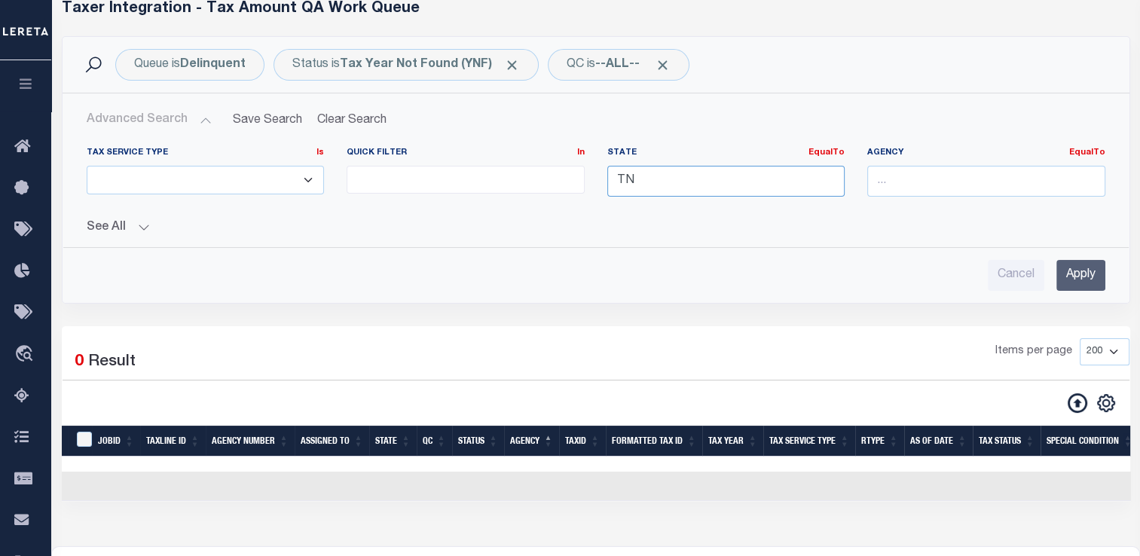
drag, startPoint x: 681, startPoint y: 182, endPoint x: 494, endPoint y: 186, distance: 186.8
click at [494, 186] on div "Tax Service Type Is Is Contains ESCROW NonESCROW Quick Filter In In View Only L…" at bounding box center [595, 178] width 1041 height 62
click at [654, 210] on div "[GEOGRAPHIC_DATA]" at bounding box center [725, 209] width 236 height 24
type input "[GEOGRAPHIC_DATA]"
click at [1075, 281] on input "Apply" at bounding box center [1080, 275] width 49 height 31
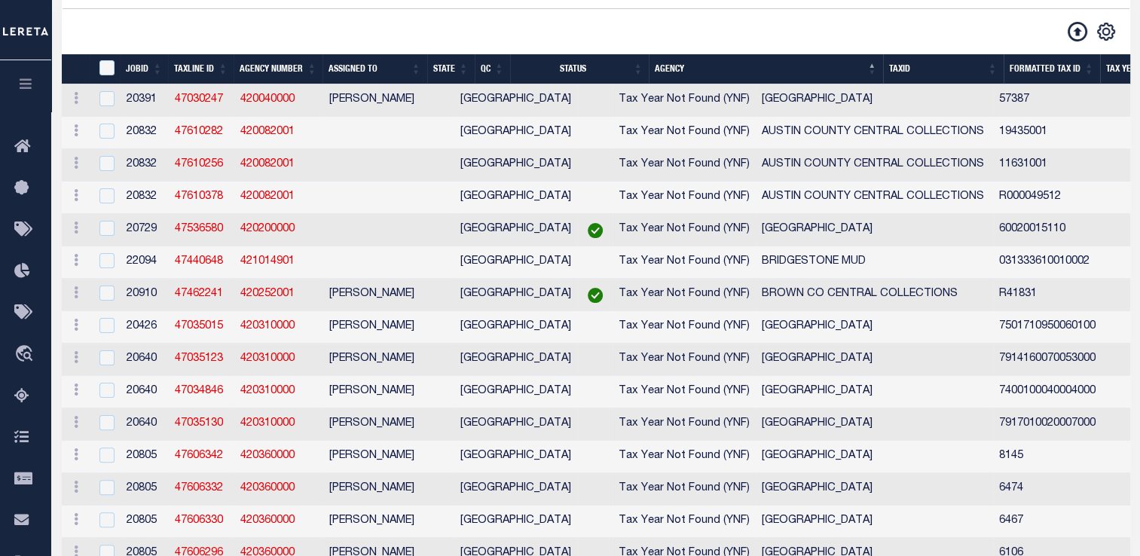
scroll to position [0, 0]
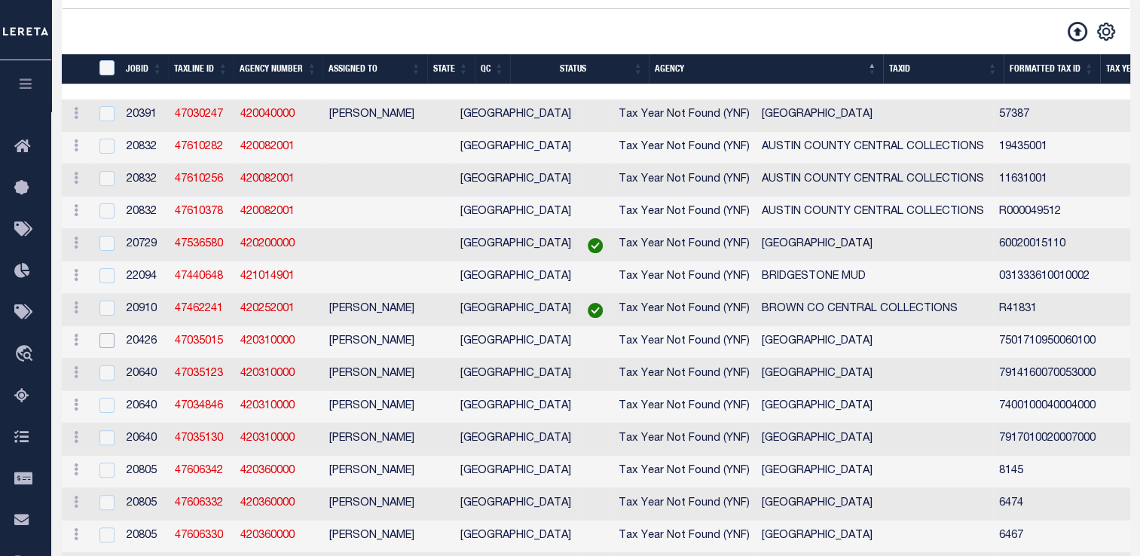
click at [102, 348] on input "checkbox" at bounding box center [106, 340] width 15 height 15
checkbox input "true"
checkbox input "false"
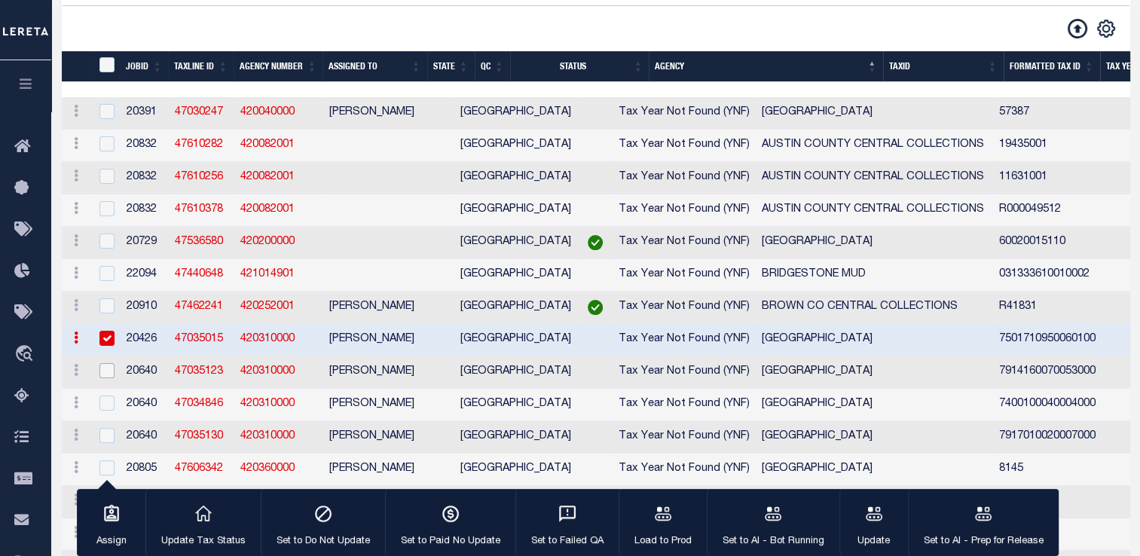
click at [105, 371] on input "checkbox" at bounding box center [106, 370] width 15 height 15
checkbox input "true"
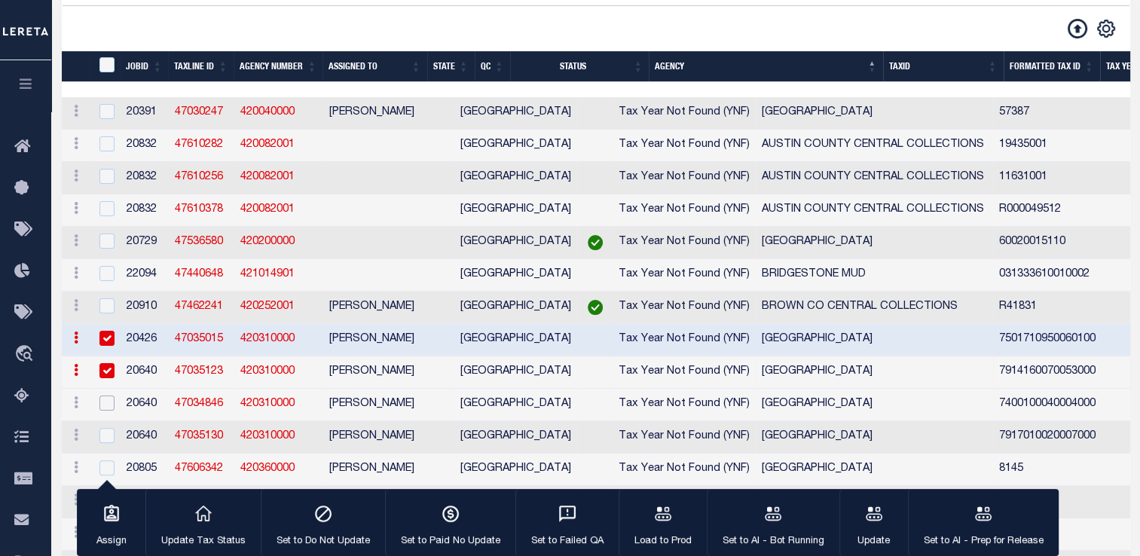
click at [100, 410] on input "checkbox" at bounding box center [106, 402] width 15 height 15
checkbox input "true"
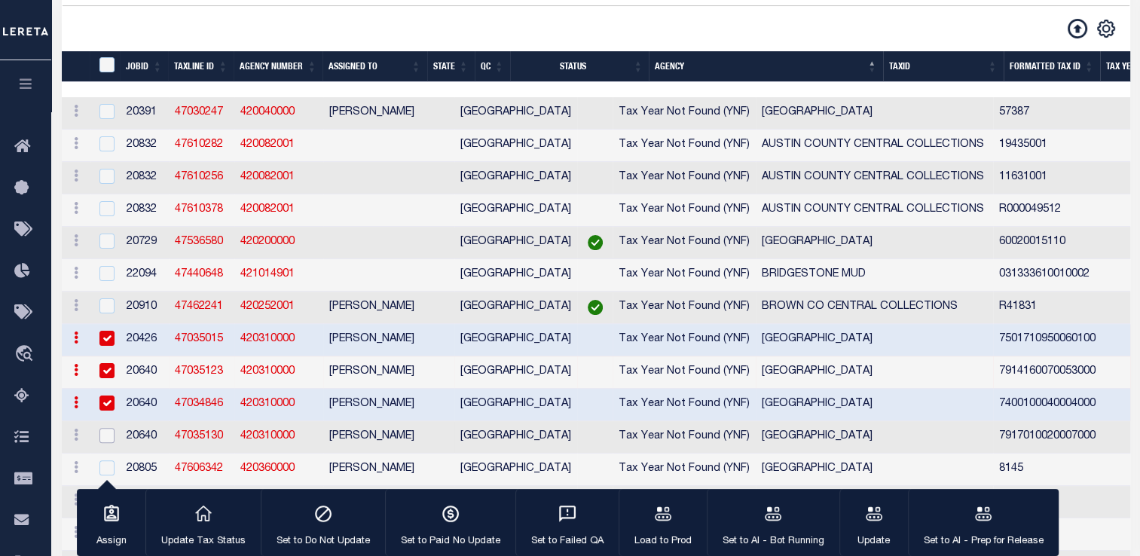
click at [104, 438] on input "checkbox" at bounding box center [106, 435] width 15 height 15
checkbox input "true"
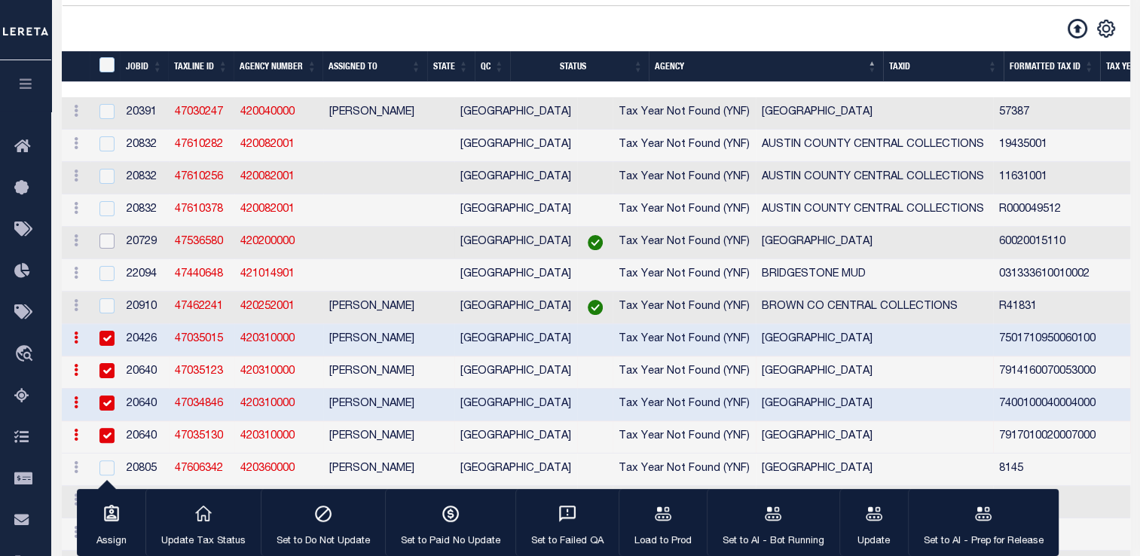
click at [105, 246] on input "checkbox" at bounding box center [106, 240] width 15 height 15
checkbox input "true"
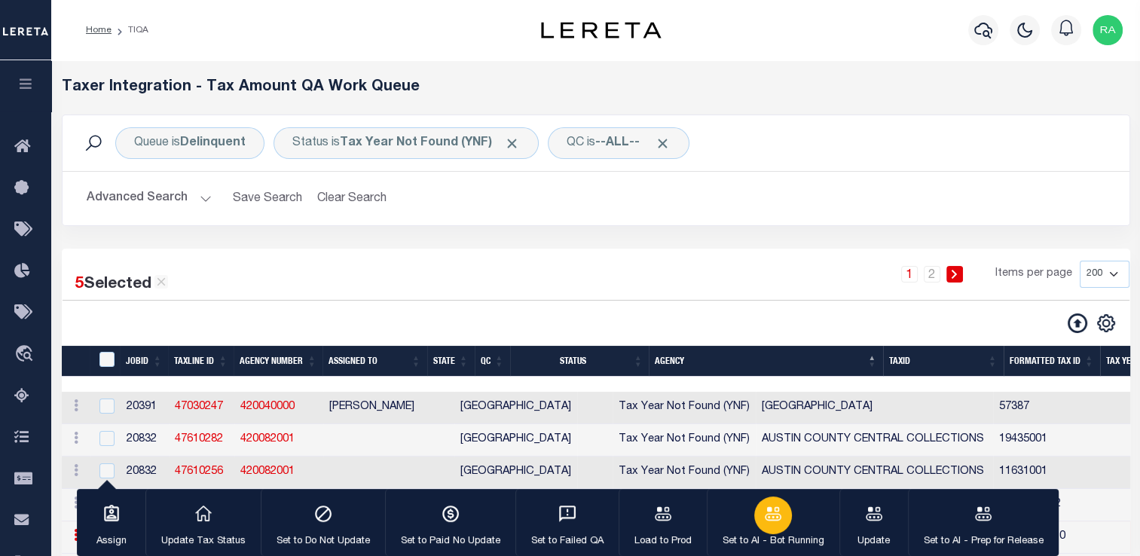
click at [748, 526] on button "Set to AI - Bot Running" at bounding box center [772, 523] width 133 height 68
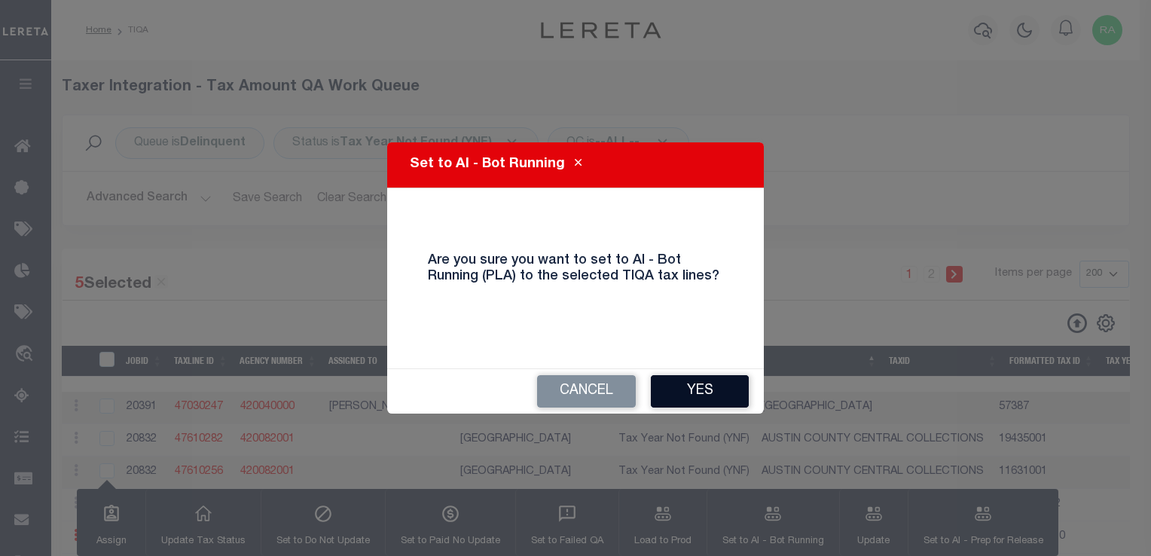
click at [707, 396] on button "Yes" at bounding box center [700, 391] width 98 height 32
